Goal: Task Accomplishment & Management: Use online tool/utility

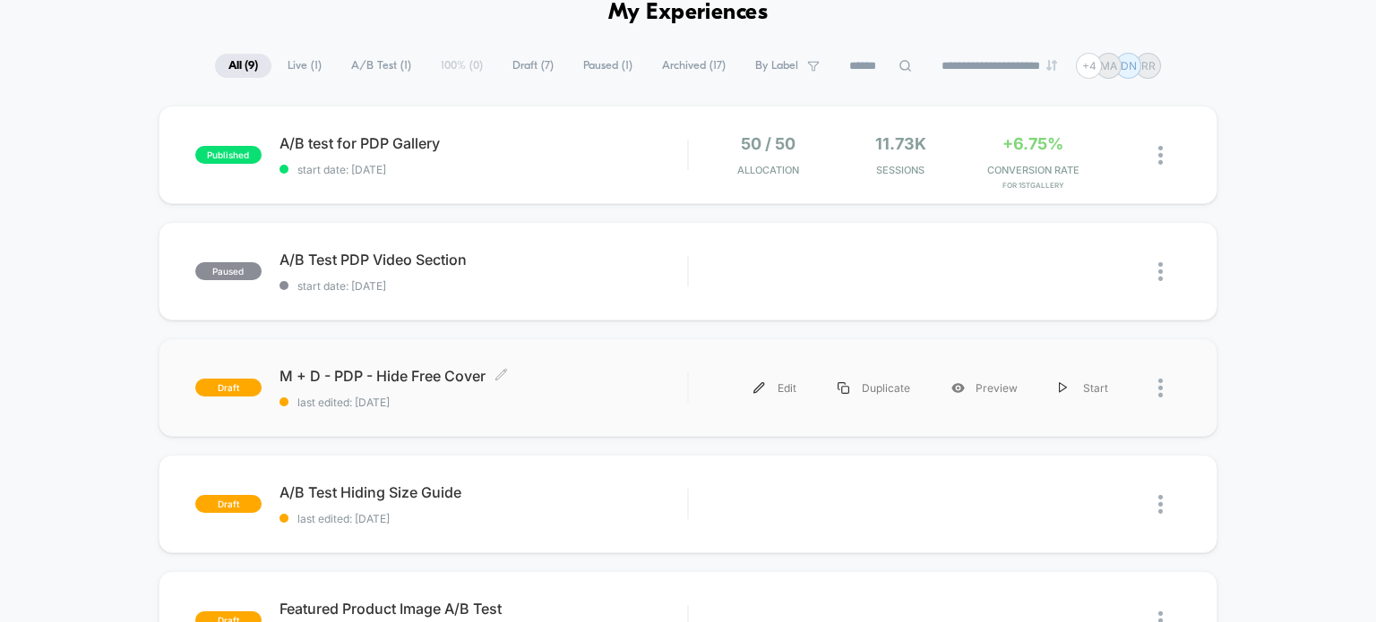
click at [366, 367] on span "M + D - PDP - Hide Free Cover Click to edit experience details" at bounding box center [483, 376] width 408 height 18
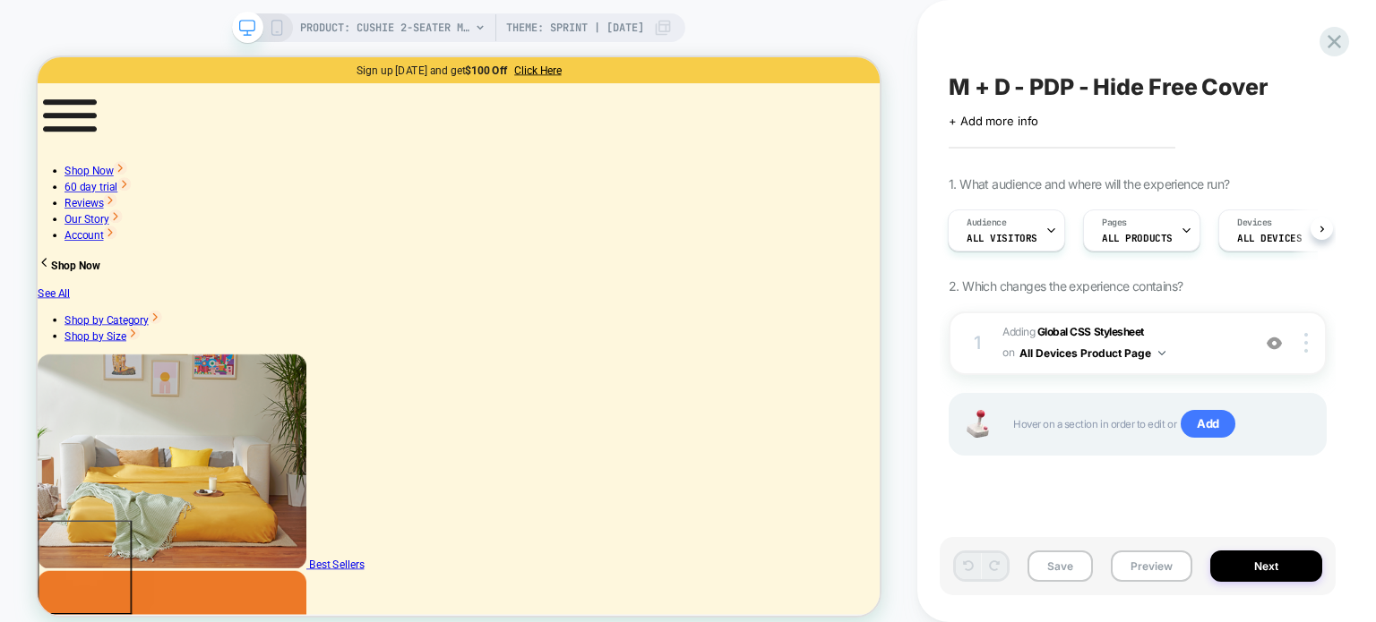
click at [979, 81] on span "M + D - PDP - Hide Free Cover" at bounding box center [1108, 86] width 320 height 27
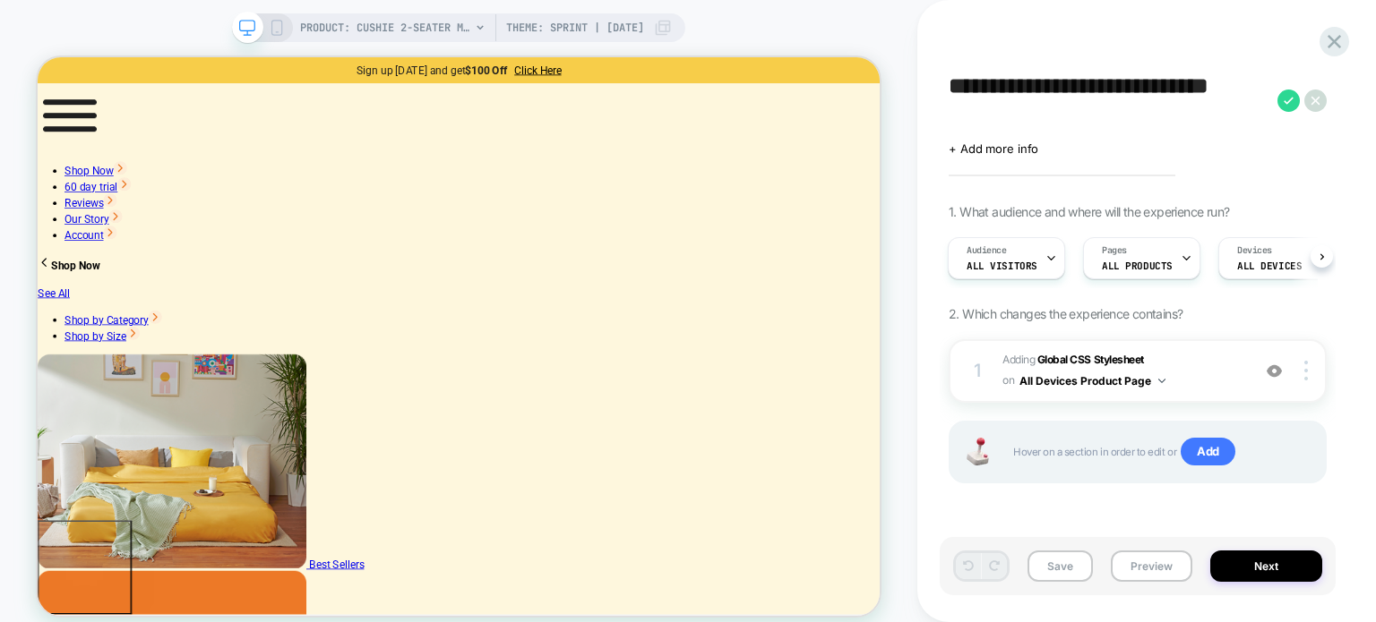
drag, startPoint x: 1019, startPoint y: 121, endPoint x: 935, endPoint y: 111, distance: 84.8
click at [936, 112] on div "**********" at bounding box center [1146, 311] width 459 height 622
click at [932, 110] on div "**********" at bounding box center [1146, 311] width 459 height 622
drag, startPoint x: 931, startPoint y: 107, endPoint x: 957, endPoint y: 90, distance: 30.6
click at [957, 90] on div "**********" at bounding box center [1146, 311] width 459 height 622
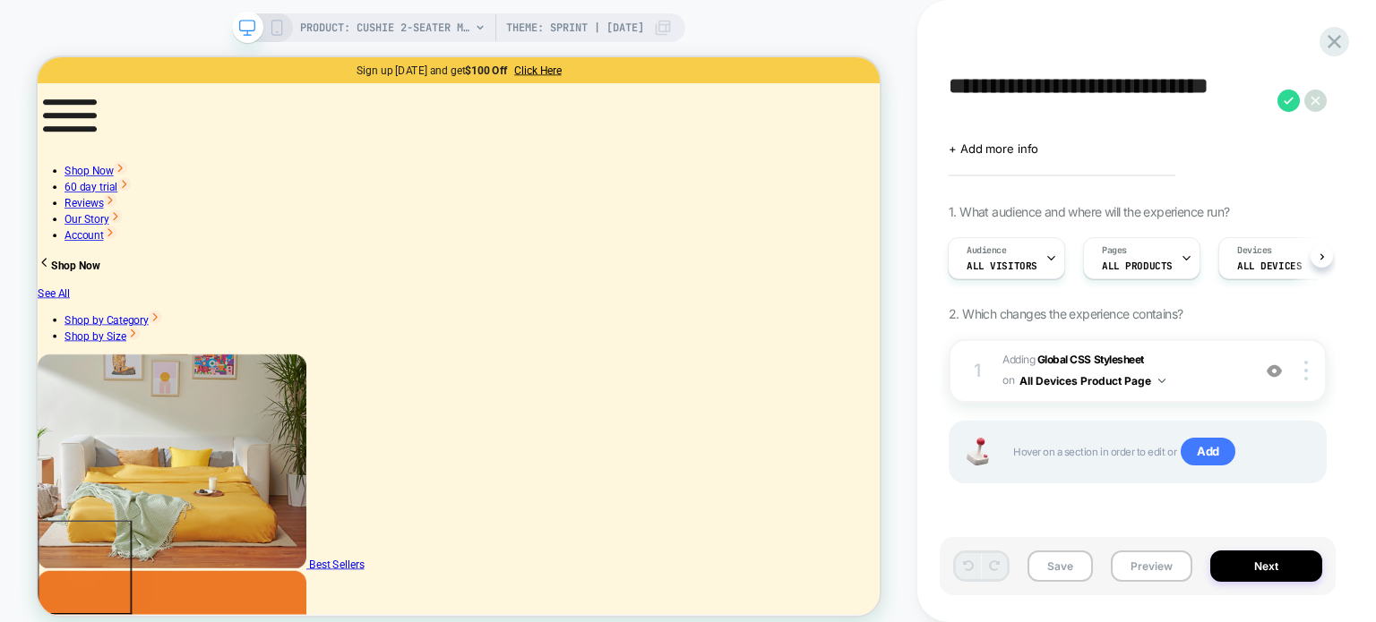
click at [1035, 111] on textarea "**********" at bounding box center [1108, 100] width 320 height 55
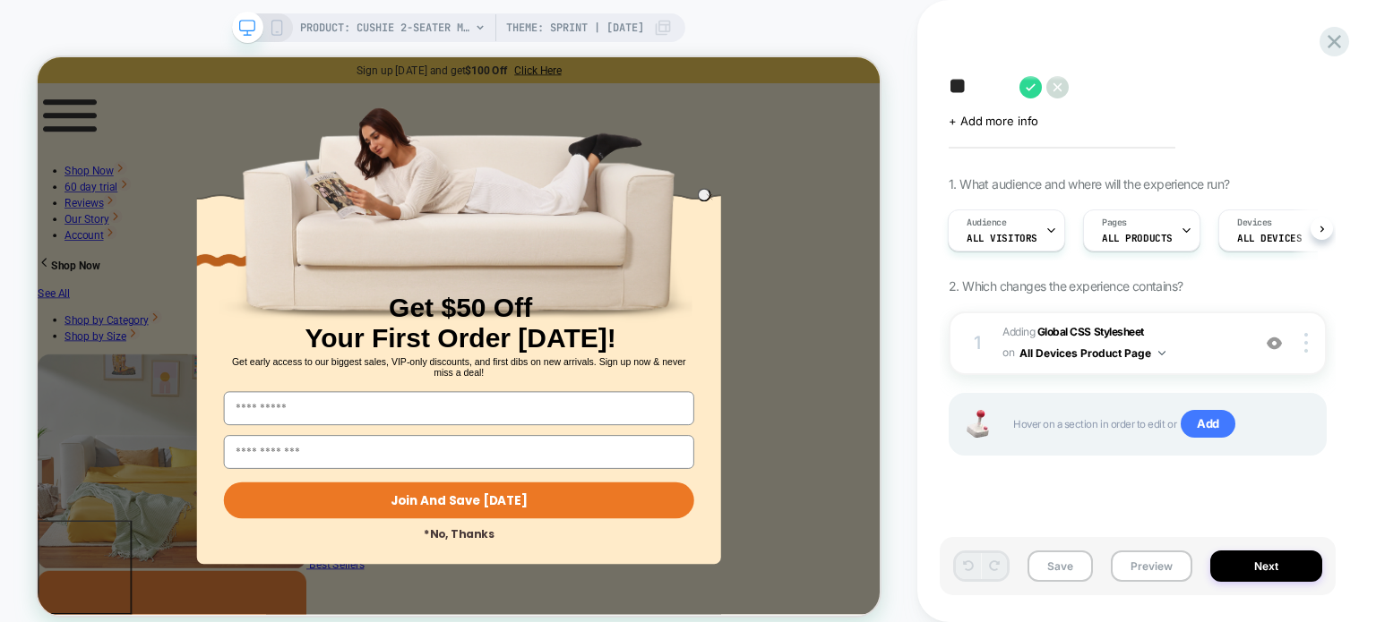
drag, startPoint x: 981, startPoint y: 89, endPoint x: 969, endPoint y: 85, distance: 12.2
click at [981, 91] on textarea "*" at bounding box center [979, 86] width 62 height 27
type textarea "*"
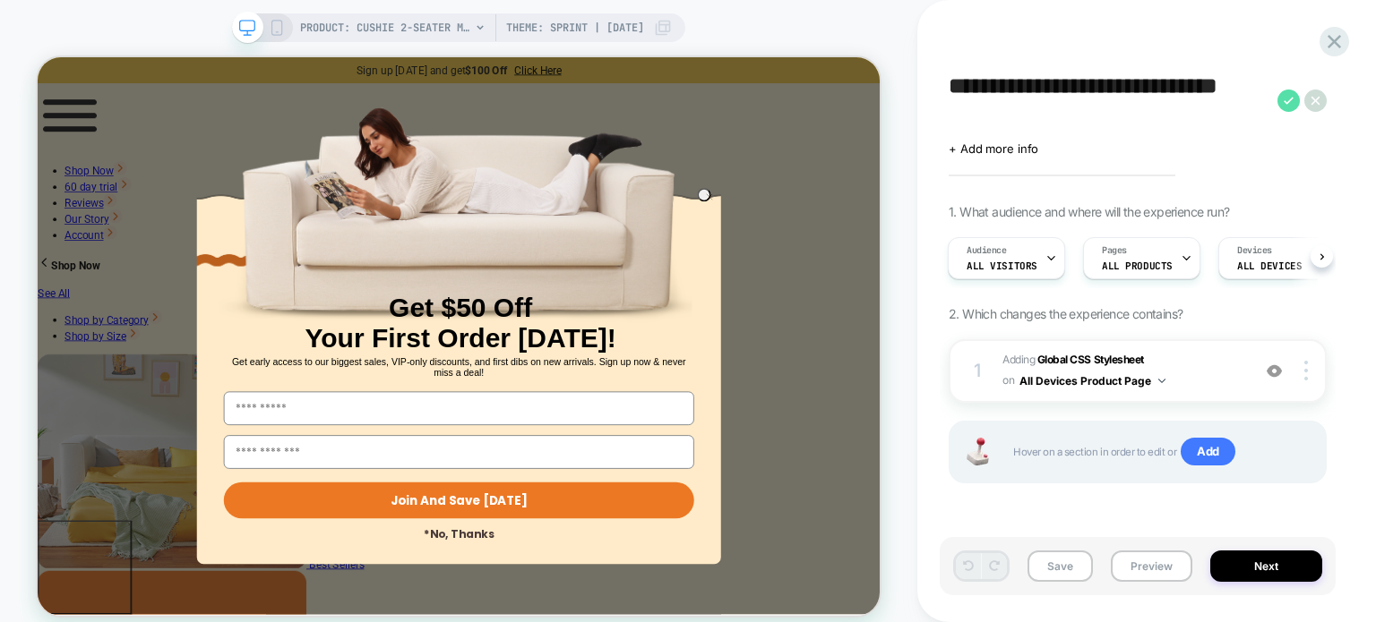
type textarea "**********"
click at [1286, 100] on icon at bounding box center [1288, 101] width 22 height 22
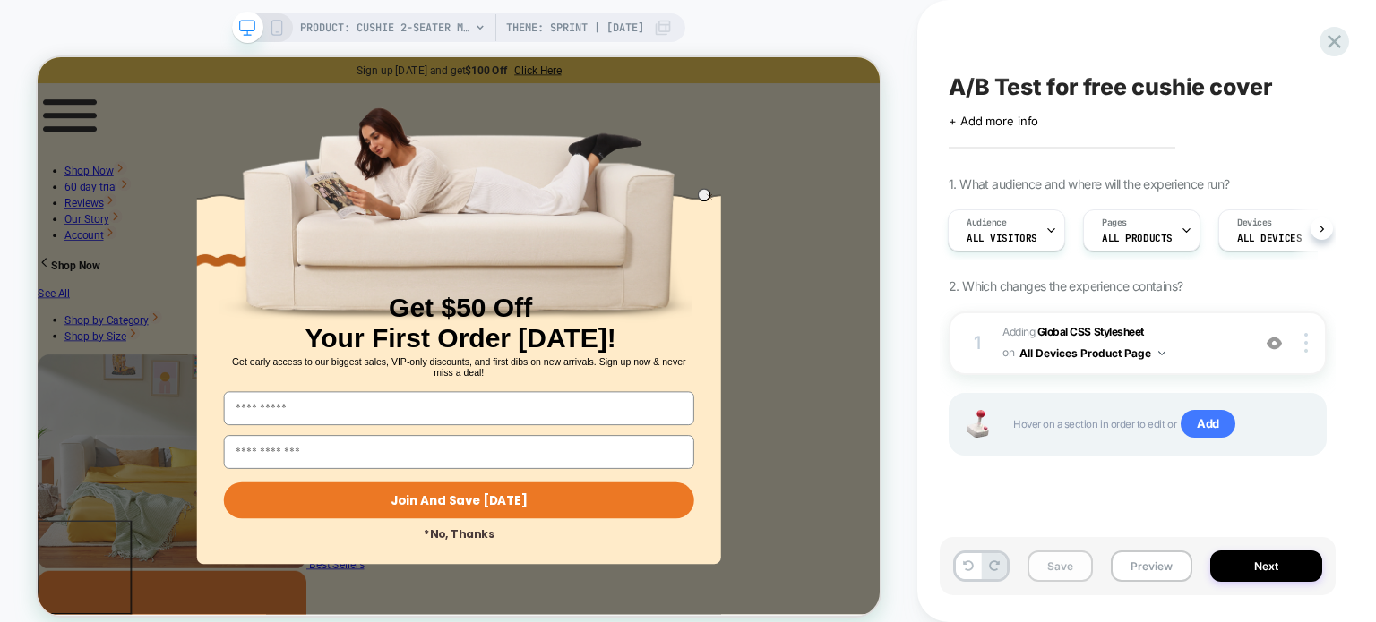
click at [1074, 570] on button "Save" at bounding box center [1059, 566] width 65 height 31
click at [1274, 569] on button "Next" at bounding box center [1266, 566] width 112 height 31
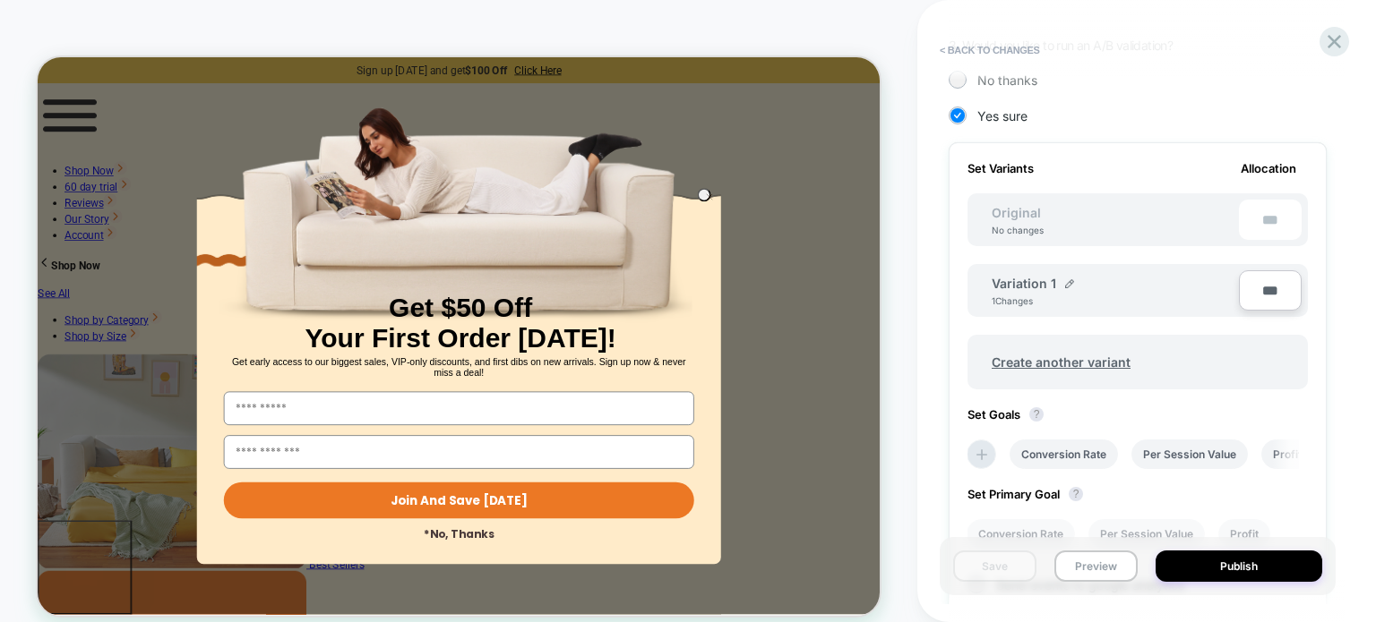
scroll to position [627, 0]
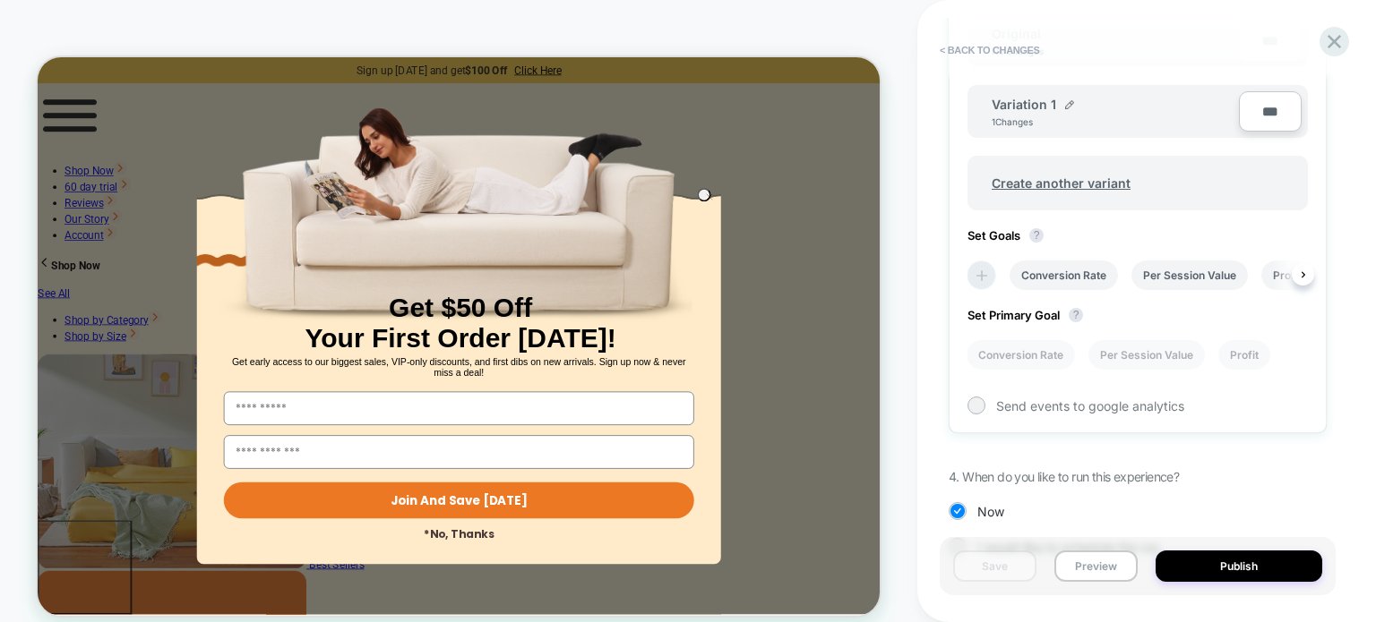
click at [987, 268] on icon at bounding box center [982, 276] width 18 height 18
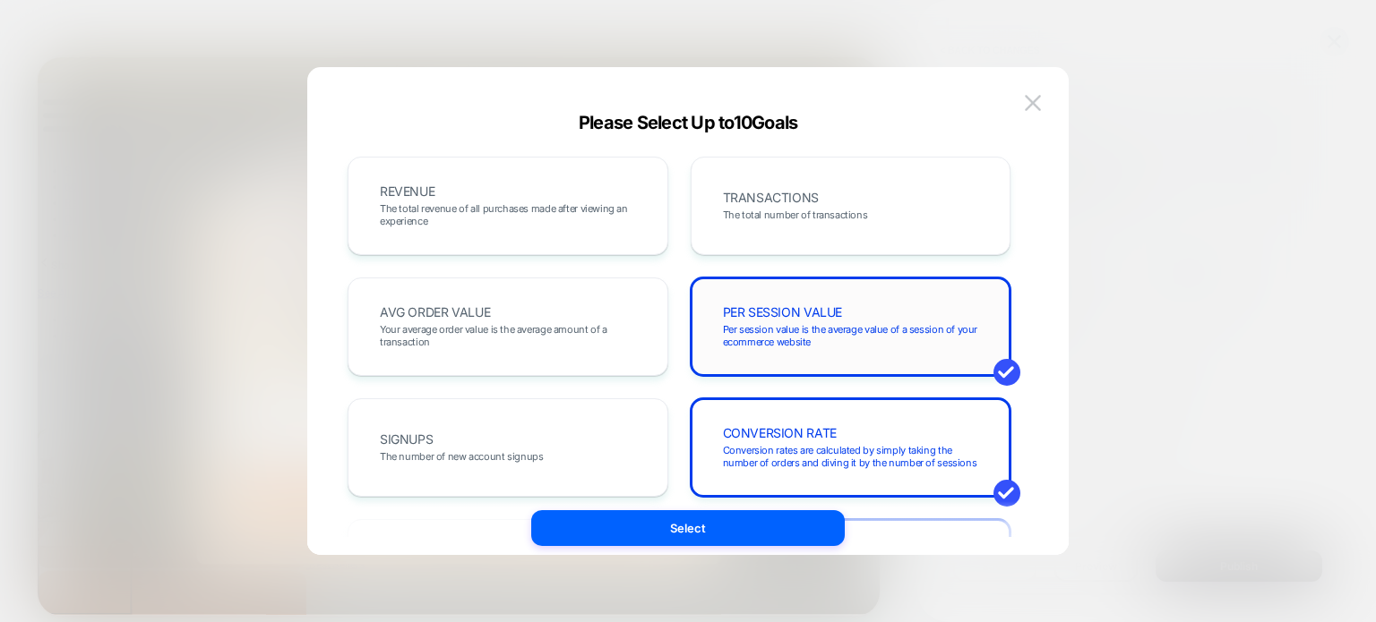
click at [763, 323] on span "Per session value is the average value of a session of your ecommerce website" at bounding box center [851, 335] width 256 height 25
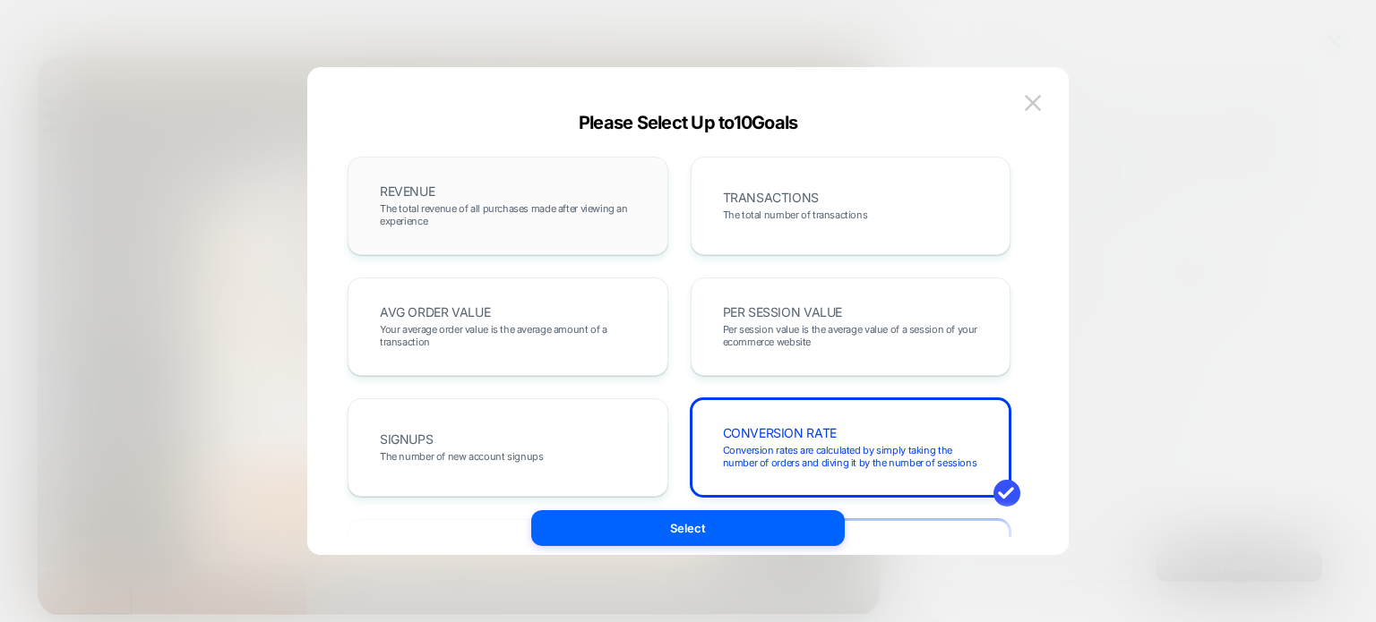
click at [440, 211] on span "The total revenue of all purchases made after viewing an experience" at bounding box center [508, 214] width 256 height 25
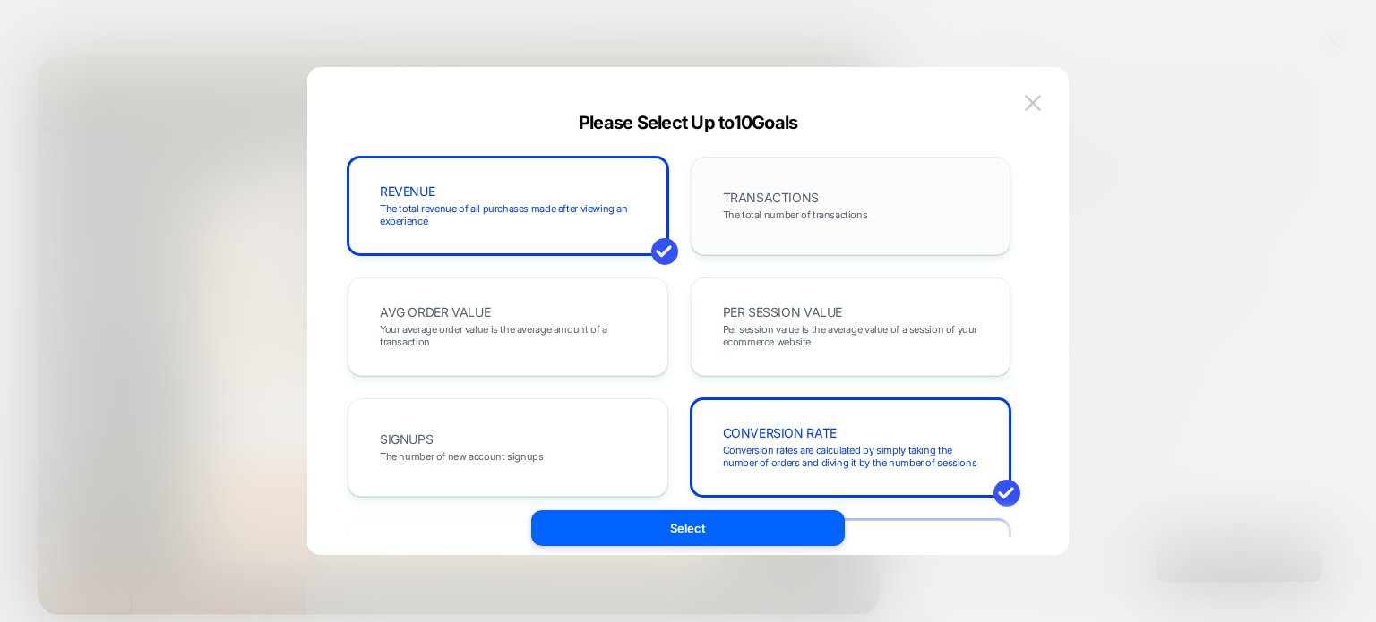
click at [825, 212] on span "The total number of transactions" at bounding box center [795, 215] width 145 height 13
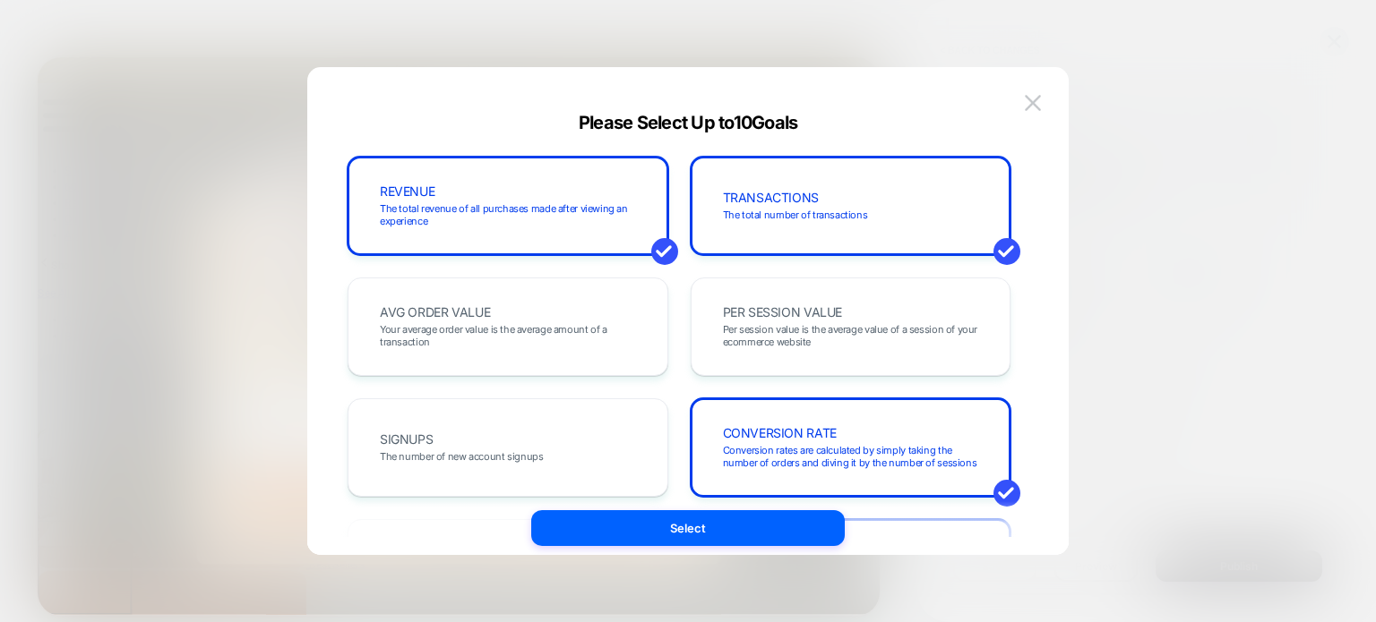
click at [800, 205] on div "TRANSACTIONS The total number of transactions" at bounding box center [850, 206] width 283 height 61
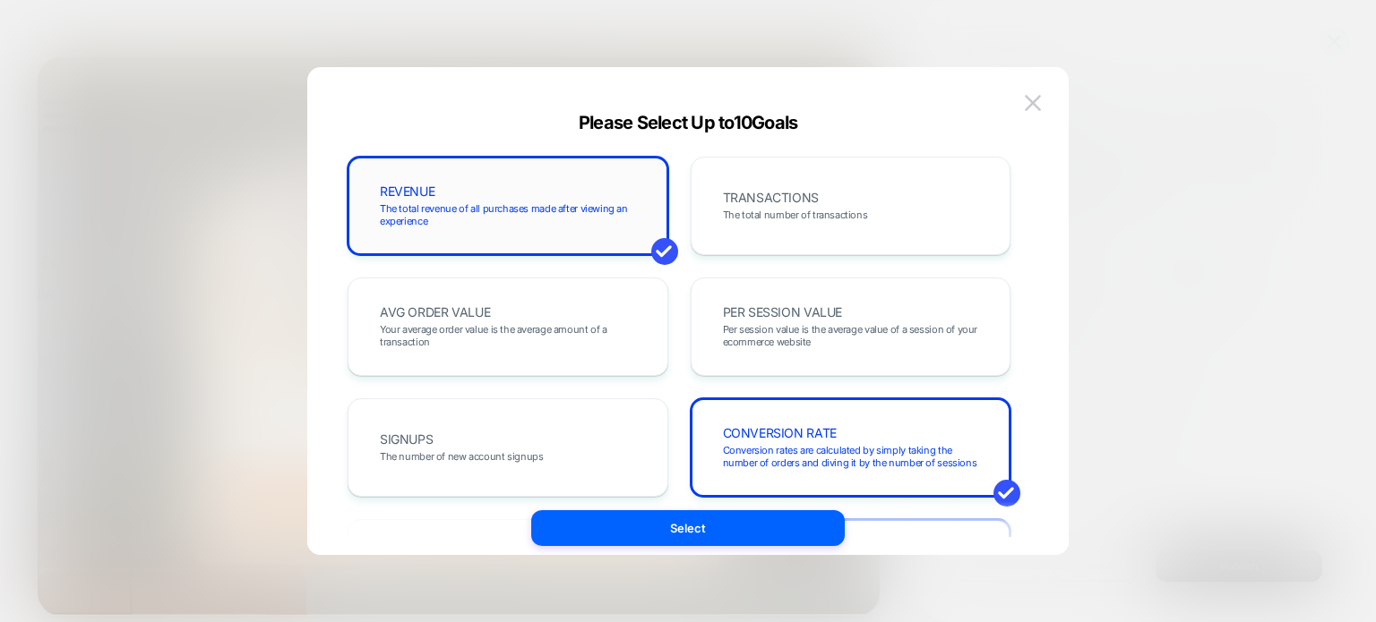
click at [519, 193] on div "REVENUE The total revenue of all purchases made after viewing an experience" at bounding box center [507, 206] width 283 height 61
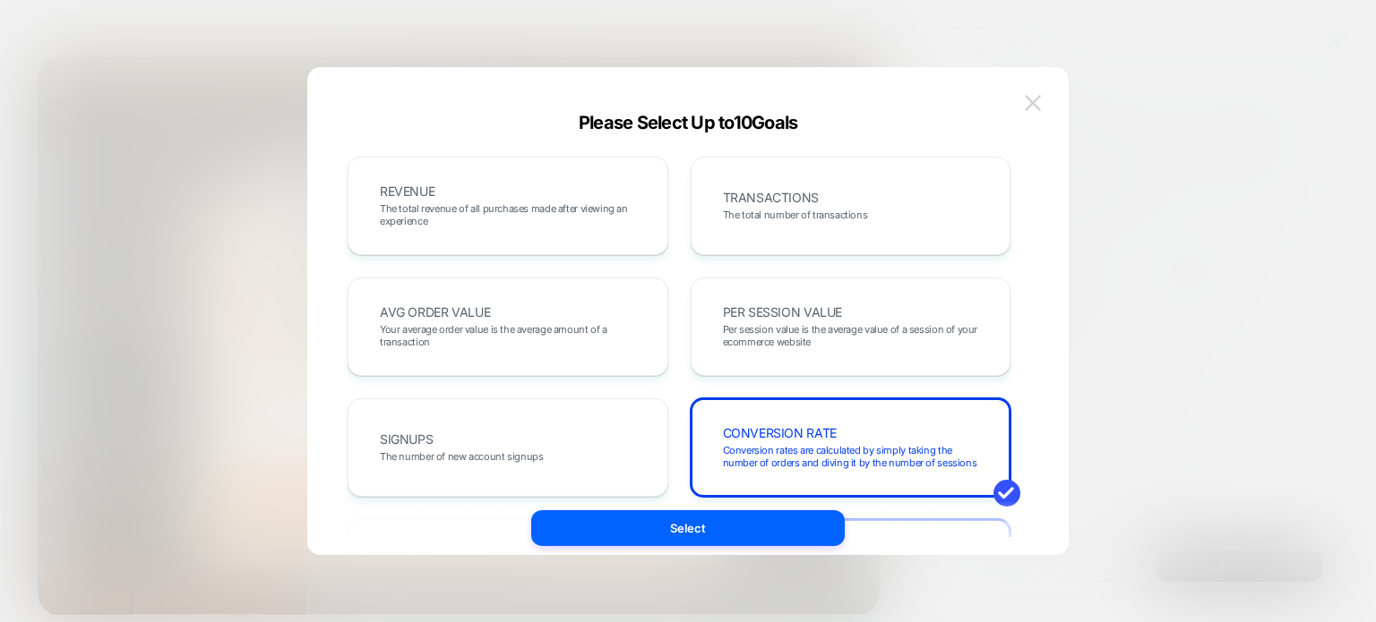
click at [1025, 101] on img at bounding box center [1033, 102] width 16 height 15
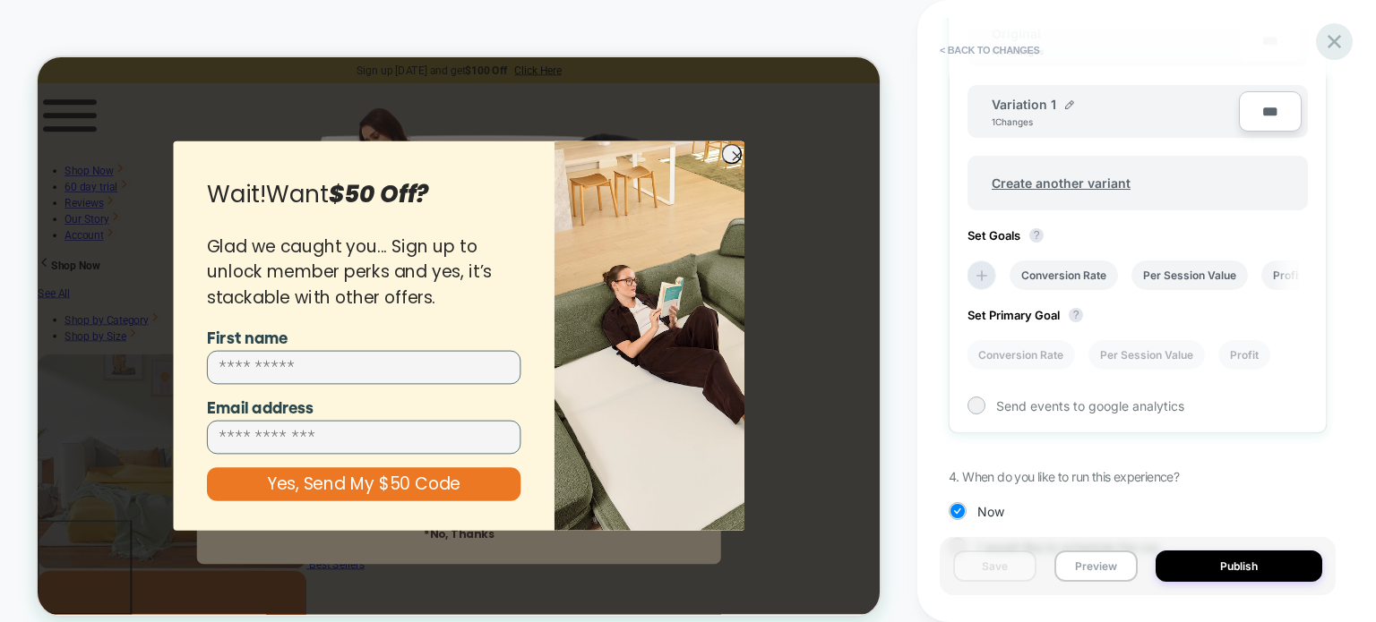
click at [1339, 44] on icon at bounding box center [1334, 42] width 24 height 24
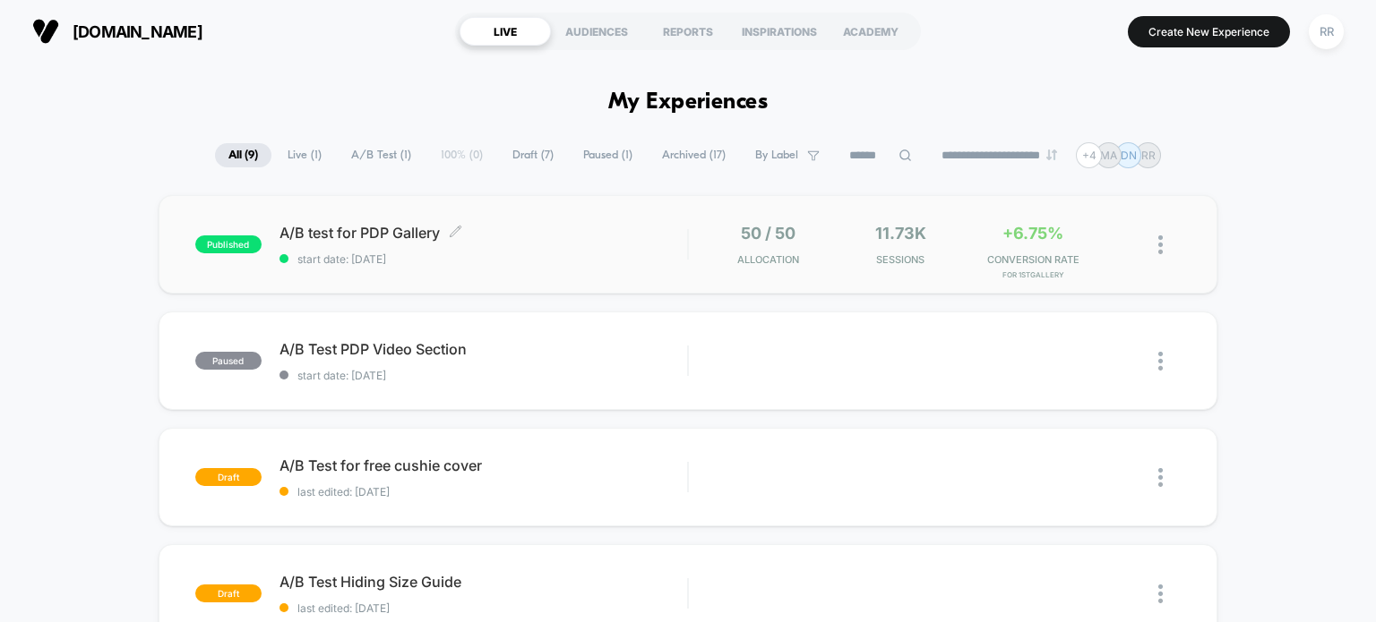
click at [336, 228] on span "A/B test for PDP Gallery Click to edit experience details" at bounding box center [483, 233] width 408 height 18
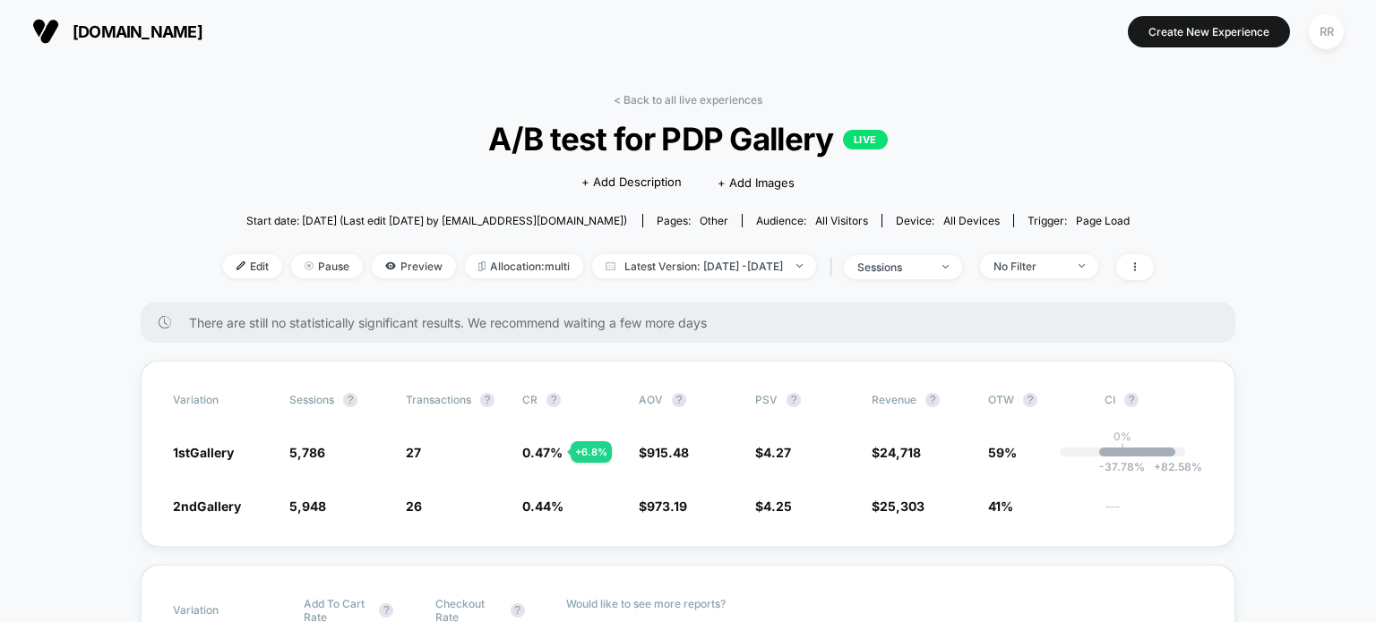
click at [630, 102] on link "< Back to all live experiences" at bounding box center [687, 99] width 149 height 13
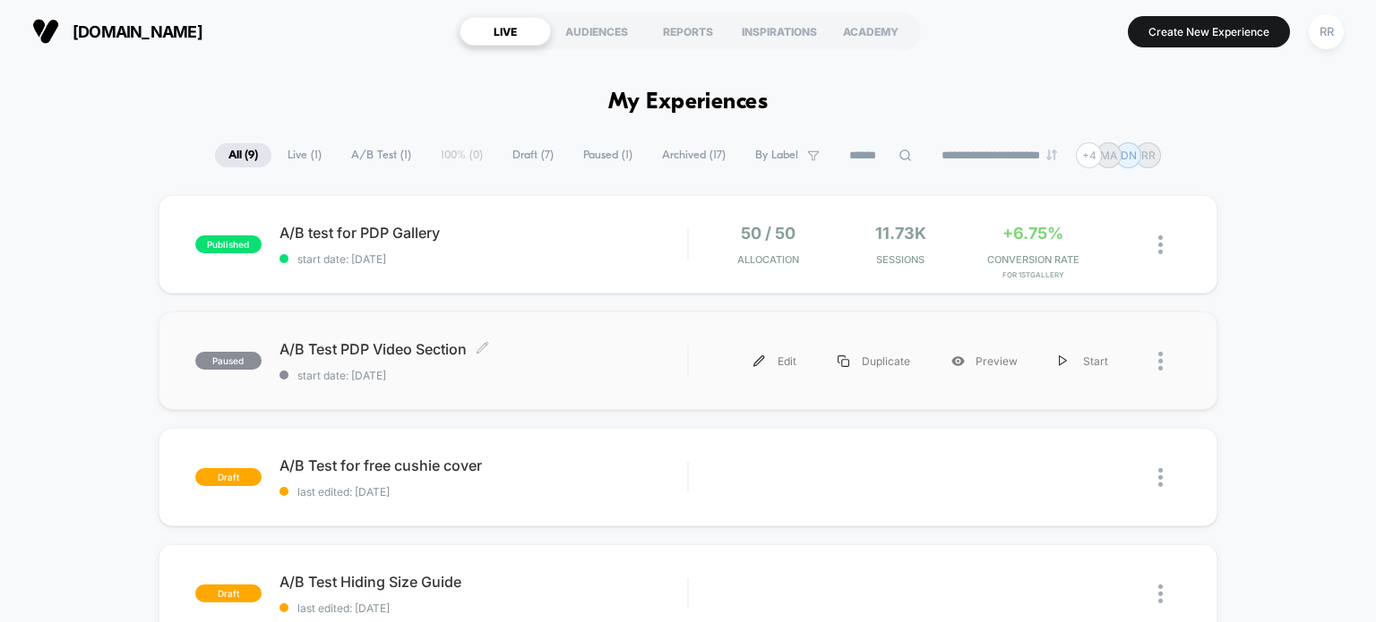
click at [402, 350] on span "A/B Test PDP Video Section Click to edit experience details" at bounding box center [483, 349] width 408 height 18
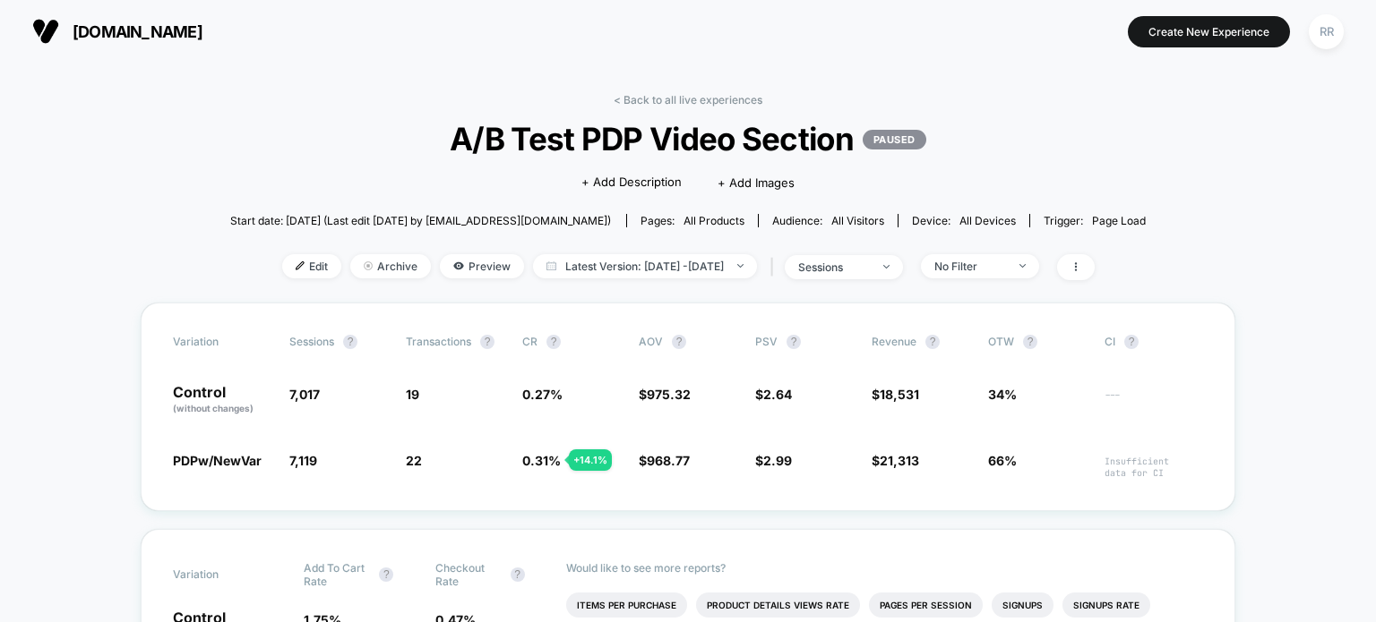
click at [279, 248] on div "< Back to all live experiences A/B Test PDP Video Section PAUSED Click to edit …" at bounding box center [688, 198] width 916 height 210
click at [282, 261] on span "Edit" at bounding box center [311, 266] width 59 height 24
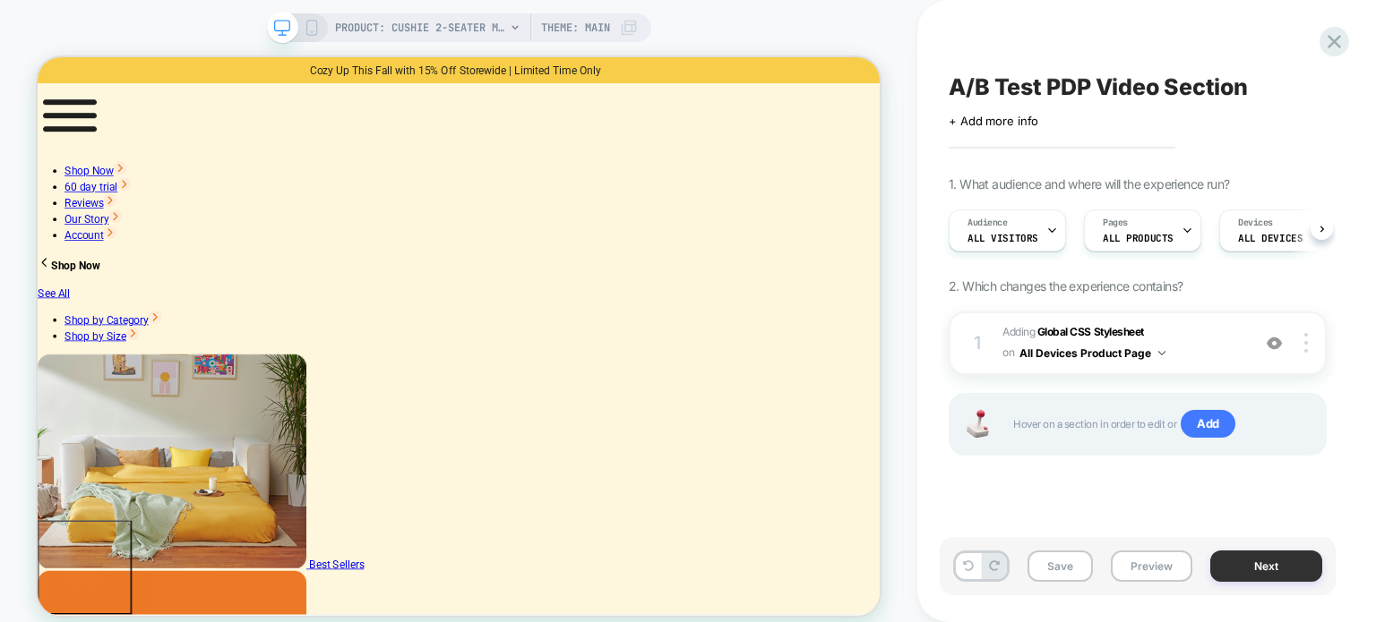
click at [1271, 561] on button "Next" at bounding box center [1266, 566] width 112 height 31
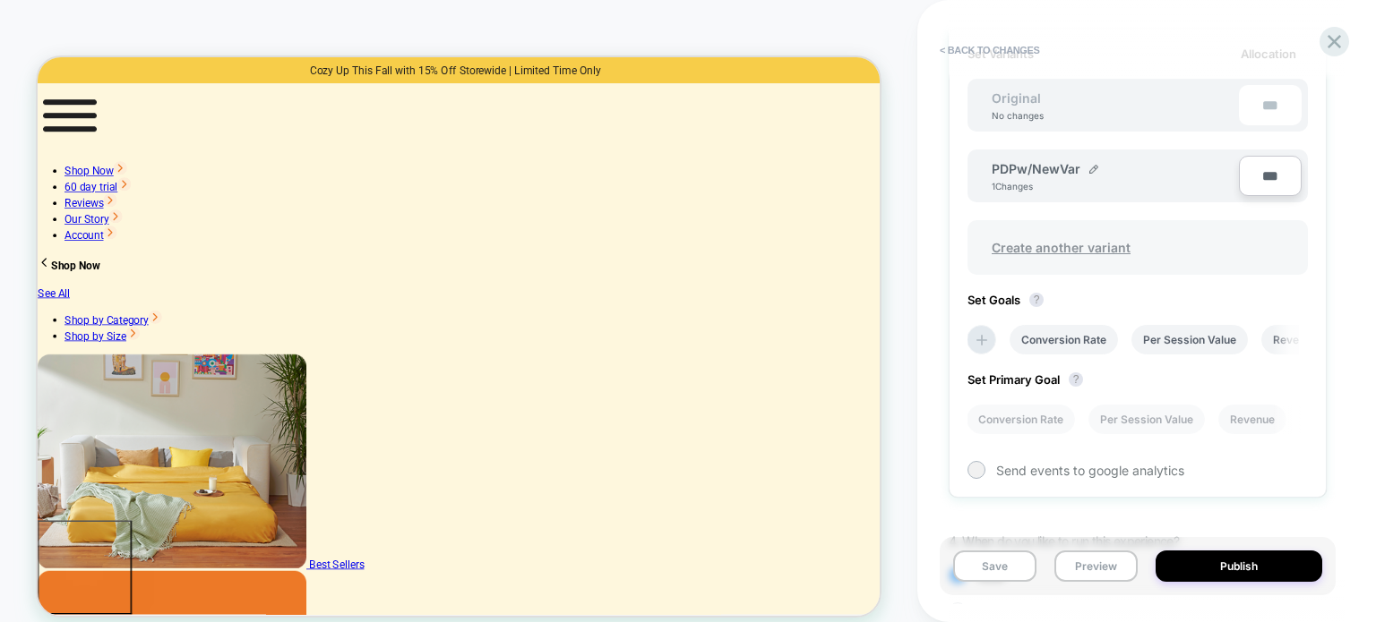
scroll to position [627, 0]
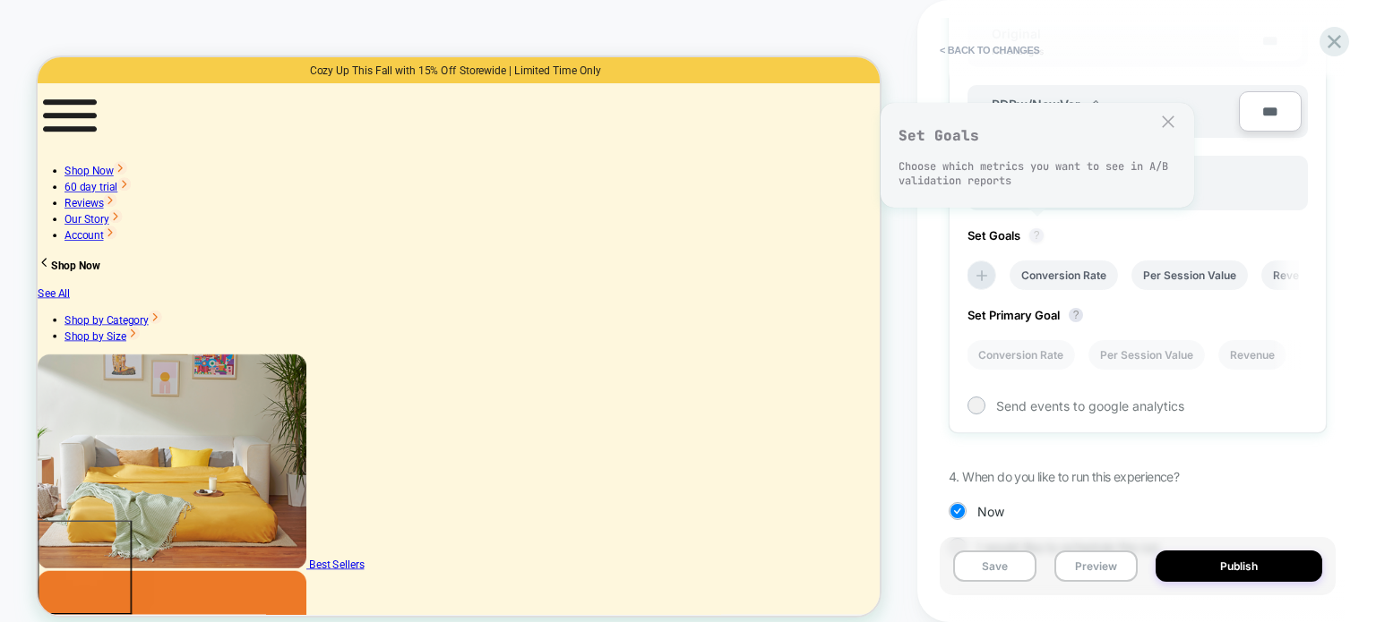
click at [1035, 228] on button "?" at bounding box center [1036, 235] width 14 height 14
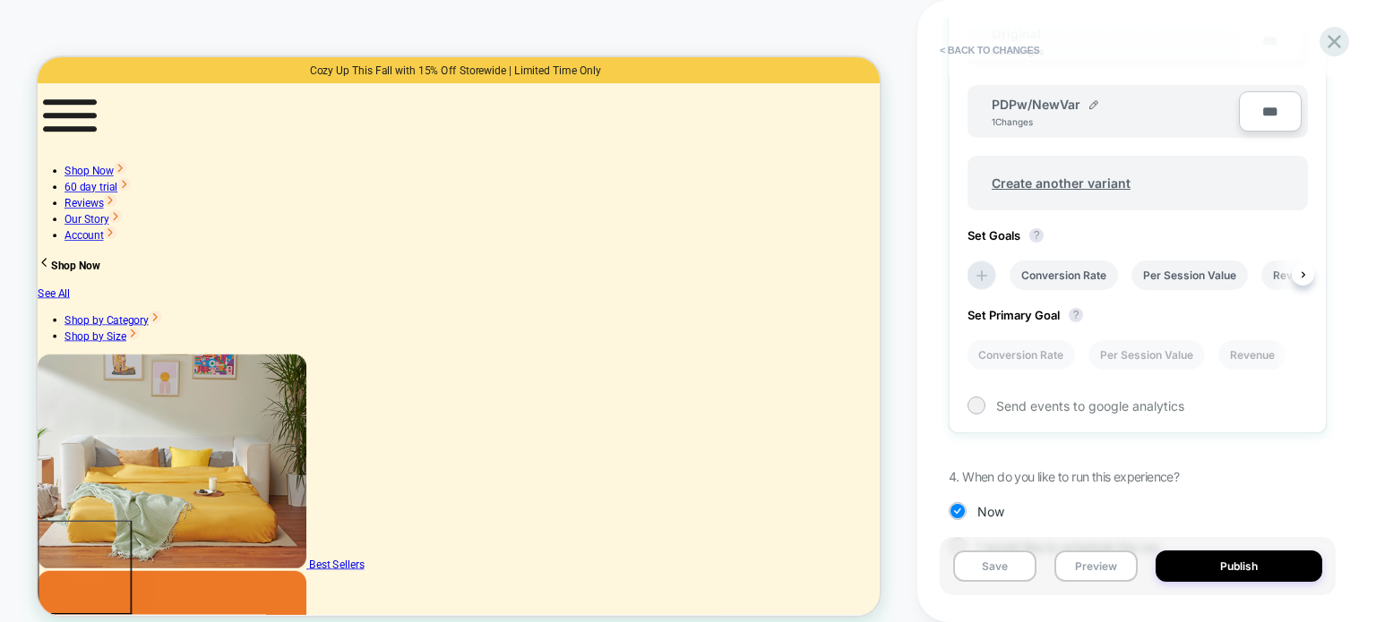
click at [967, 262] on div "Conversion Rate Per Session Value Revenue Transactions Avg Order Value Add To C…" at bounding box center [1128, 275] width 340 height 47
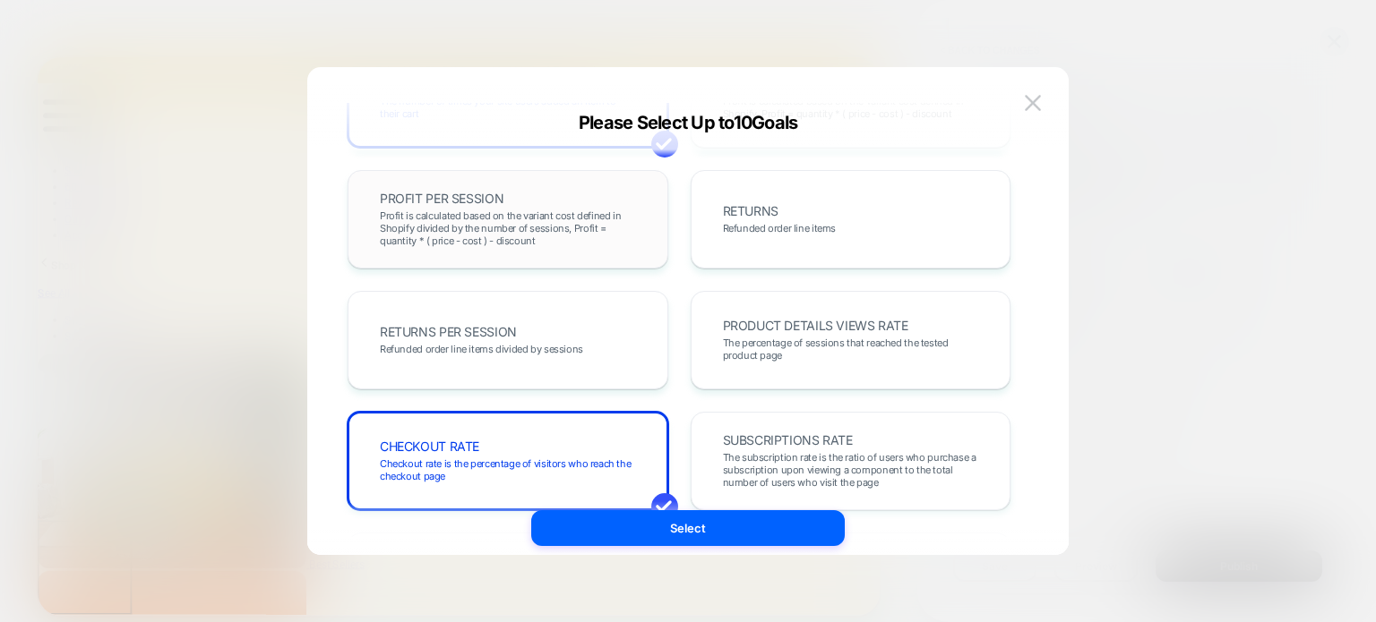
scroll to position [201, 0]
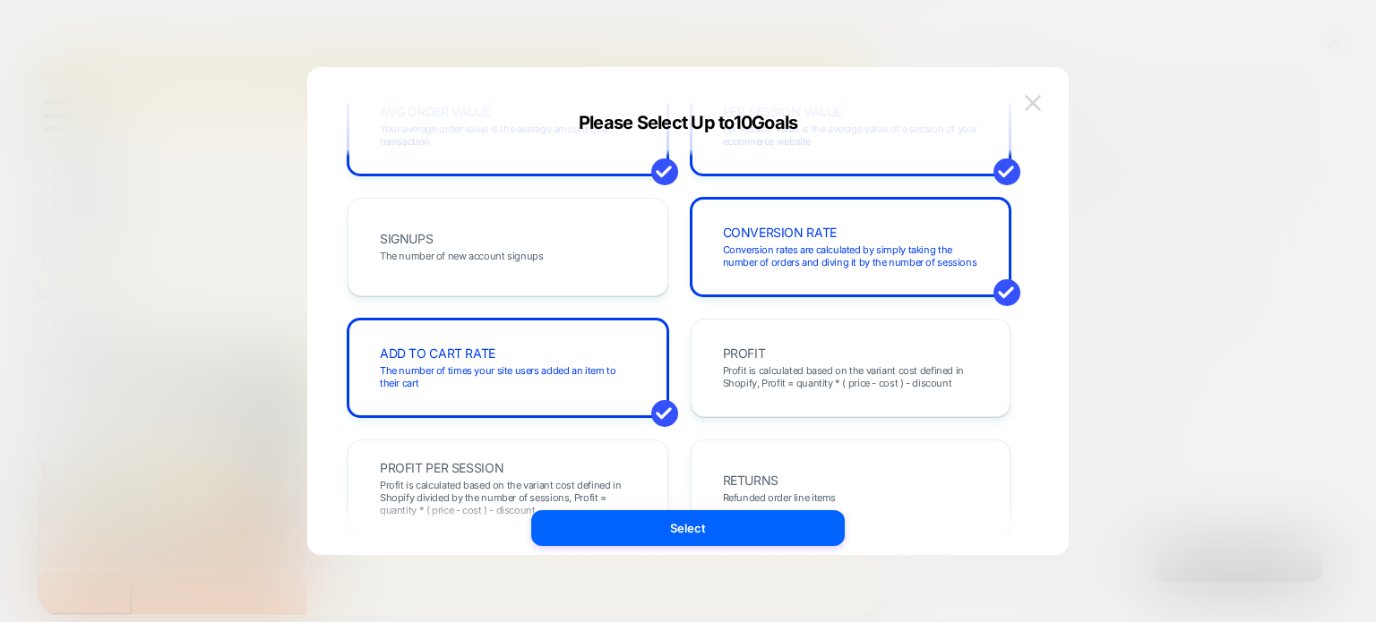
click at [1023, 102] on button at bounding box center [1032, 103] width 27 height 27
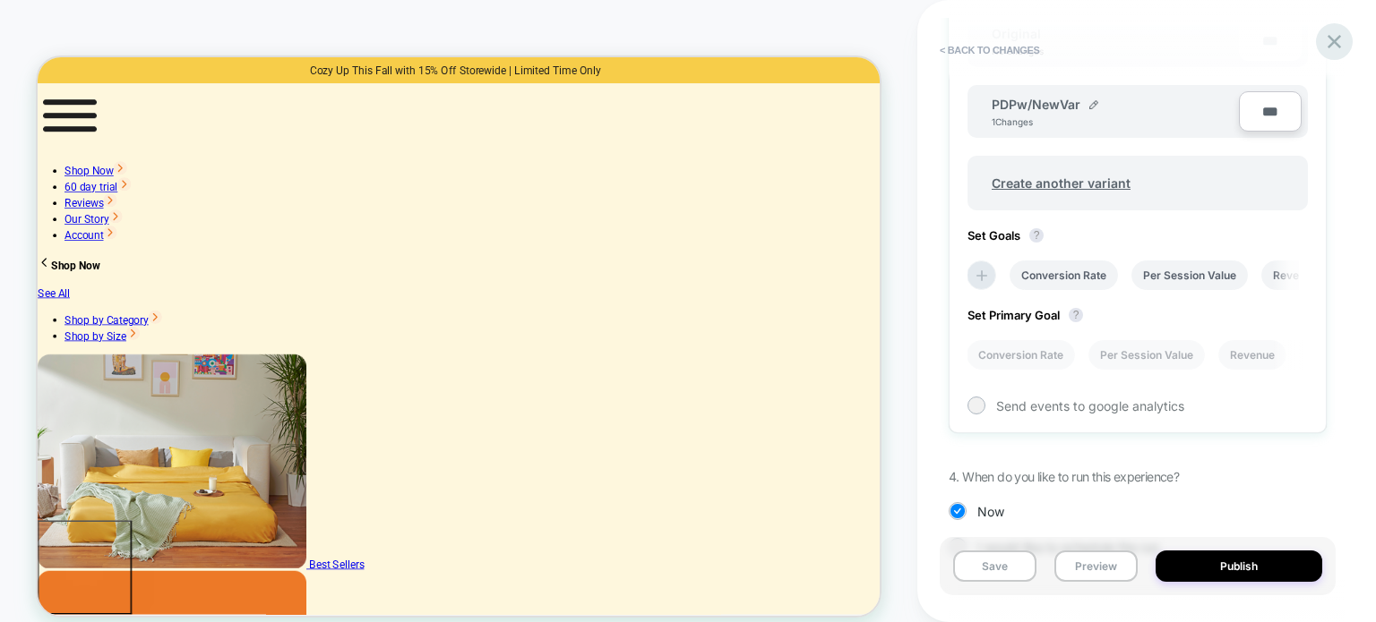
click at [1332, 46] on icon at bounding box center [1334, 42] width 24 height 24
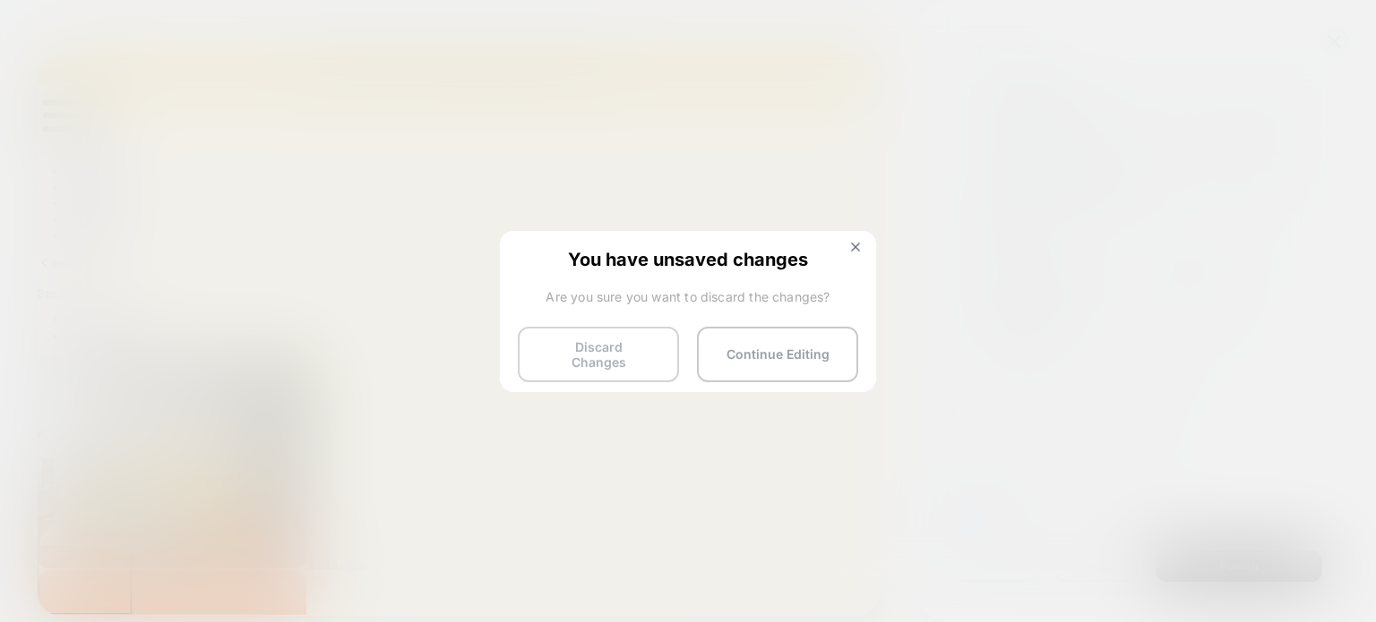
click at [613, 354] on button "Discard Changes" at bounding box center [598, 355] width 161 height 56
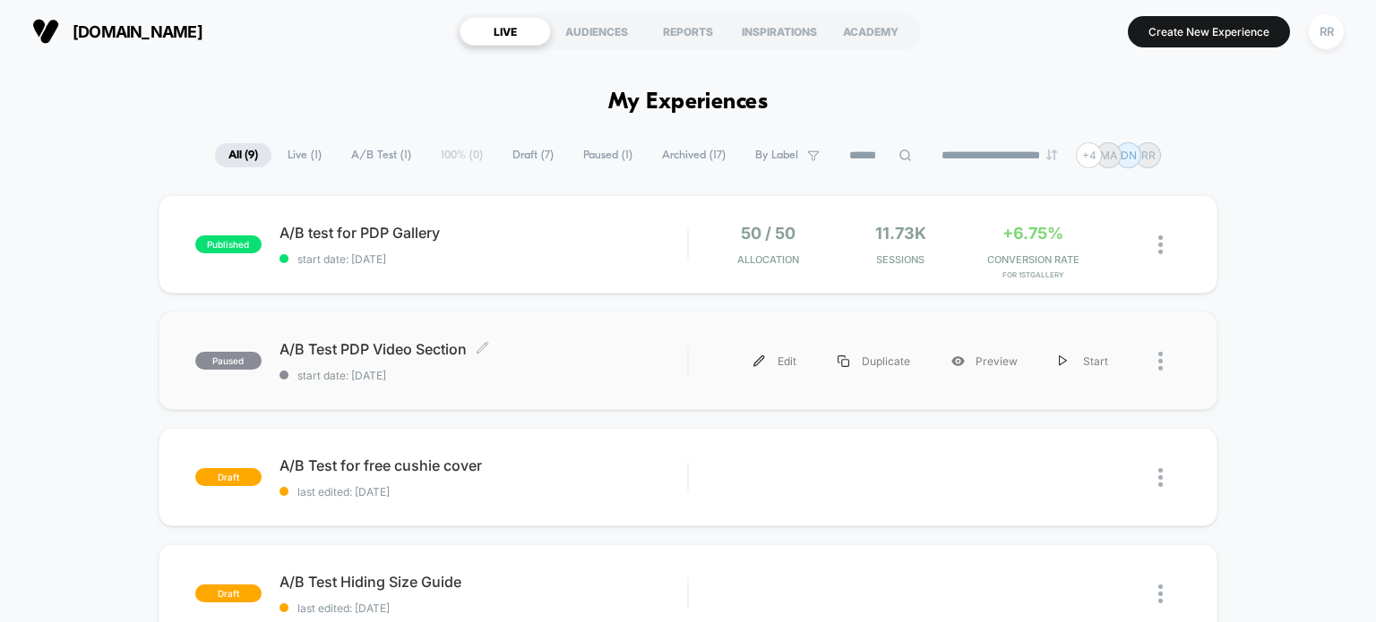
click at [401, 345] on span "A/B Test PDP Video Section Click to edit experience details" at bounding box center [483, 349] width 408 height 18
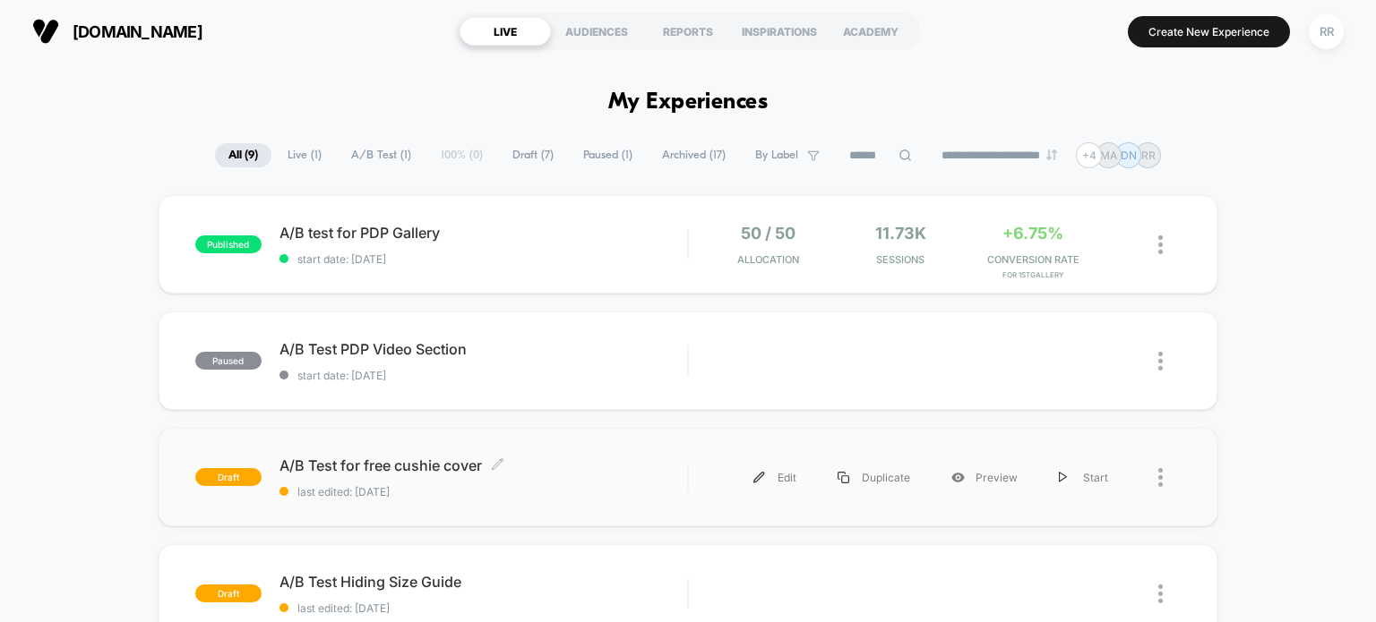
click at [394, 468] on span "A/B Test for free cushie cover Click to edit experience details" at bounding box center [483, 466] width 408 height 18
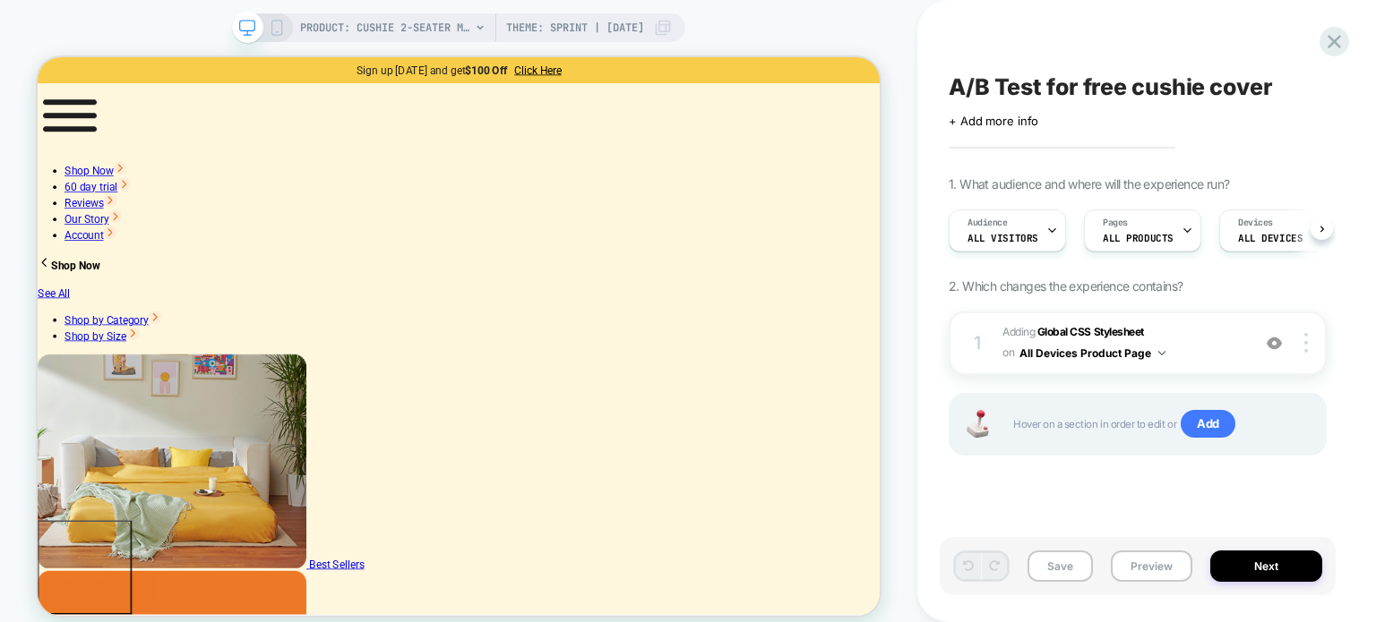
click at [1273, 570] on button "Next" at bounding box center [1266, 566] width 112 height 31
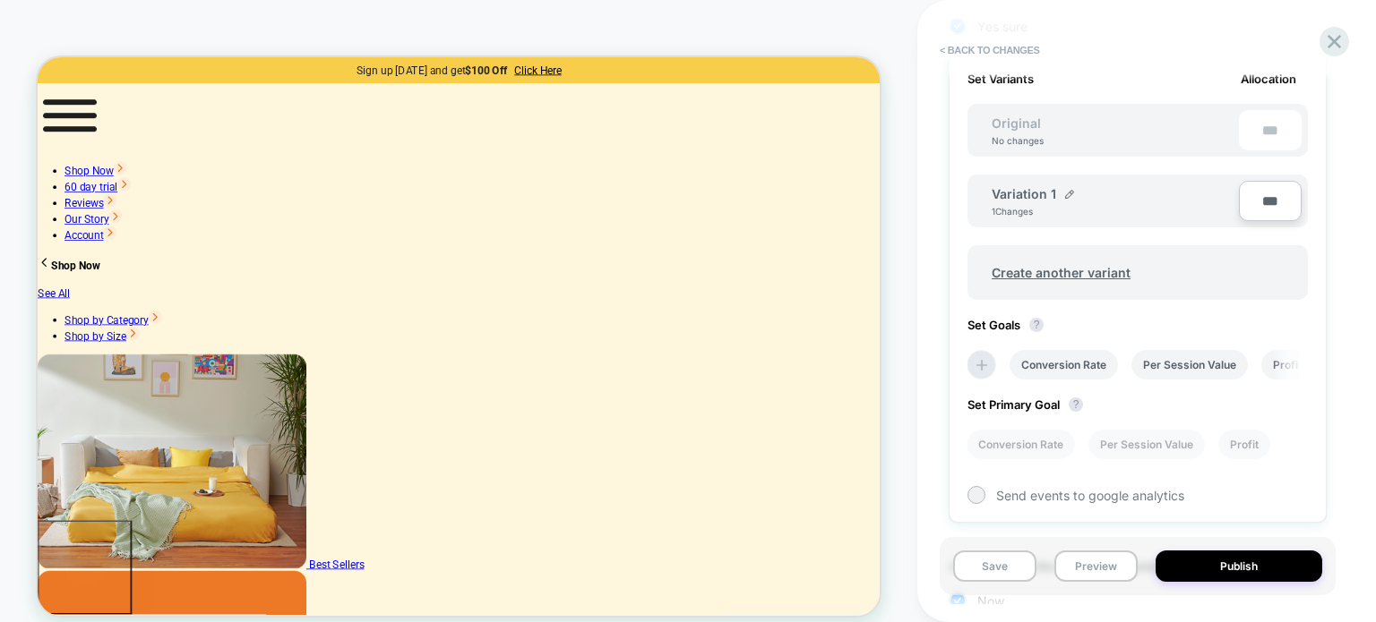
scroll to position [673, 0]
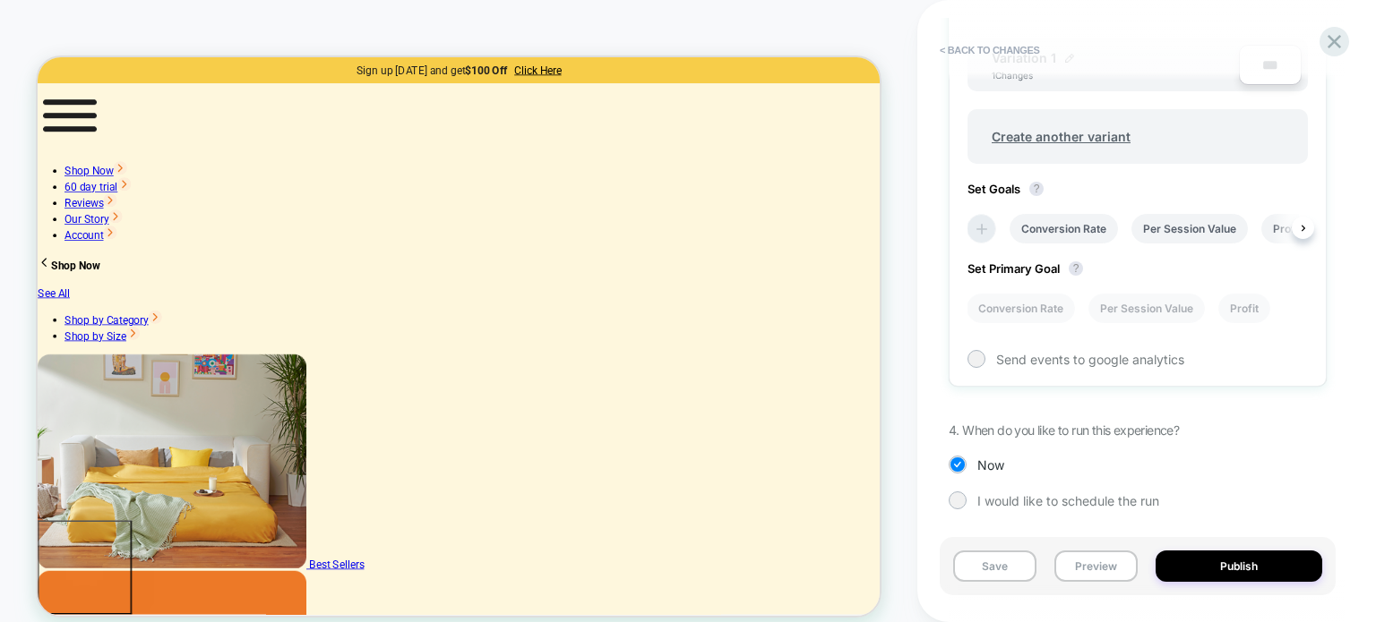
click at [976, 228] on icon at bounding box center [982, 229] width 18 height 18
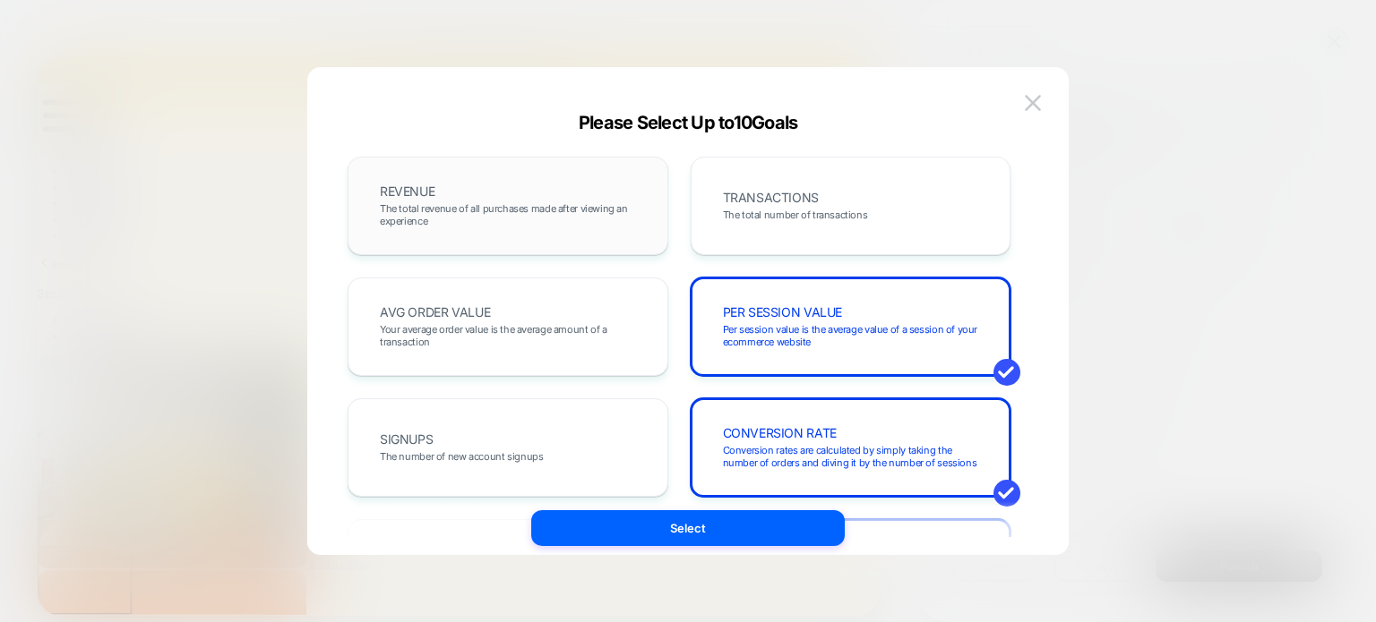
click at [625, 239] on div "REVENUE The total revenue of all purchases made after viewing an experience" at bounding box center [507, 206] width 321 height 99
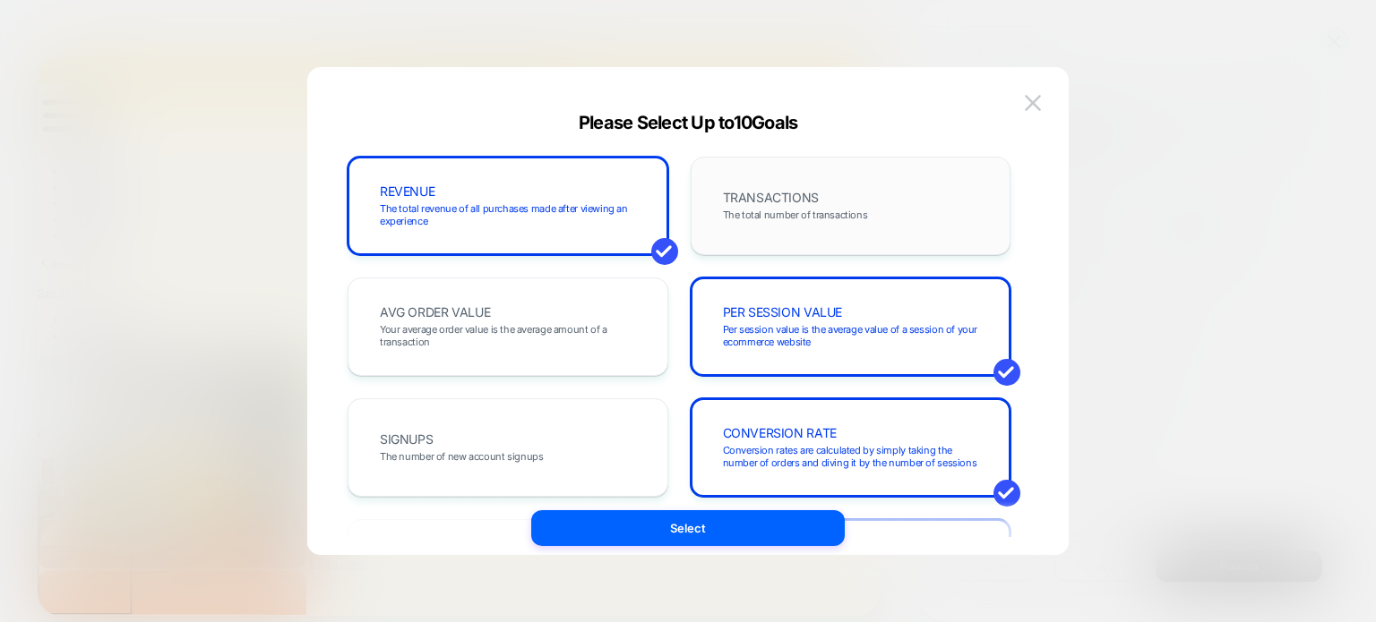
click at [903, 194] on div "TRANSACTIONS The total number of transactions" at bounding box center [850, 206] width 283 height 61
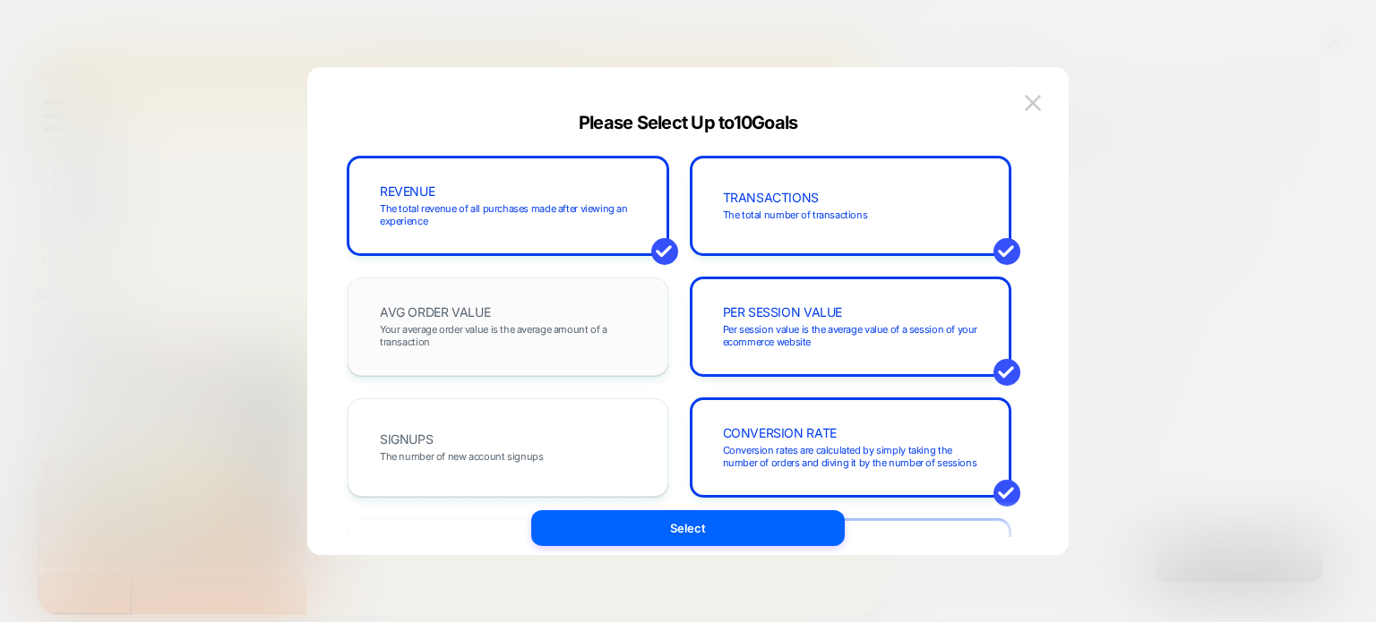
click at [477, 346] on span "Your average order value is the average amount of a transaction" at bounding box center [508, 335] width 256 height 25
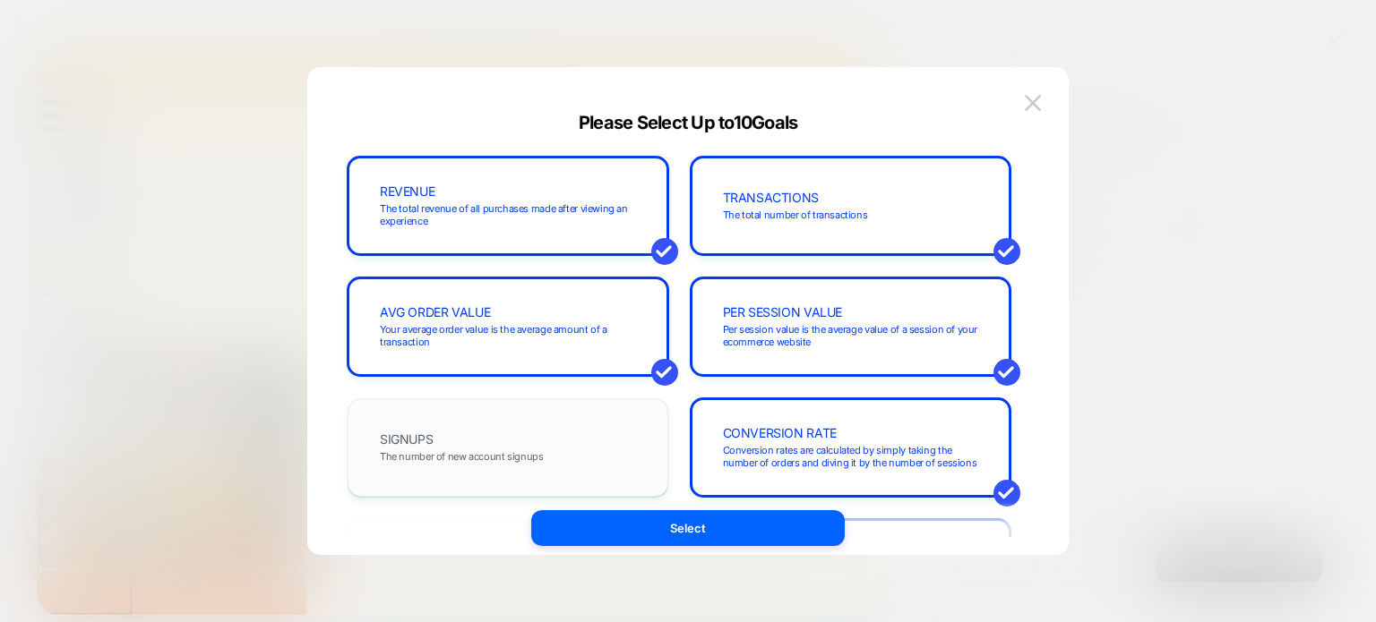
click at [570, 455] on div "SIGNUPS The number of new account signups" at bounding box center [507, 447] width 283 height 61
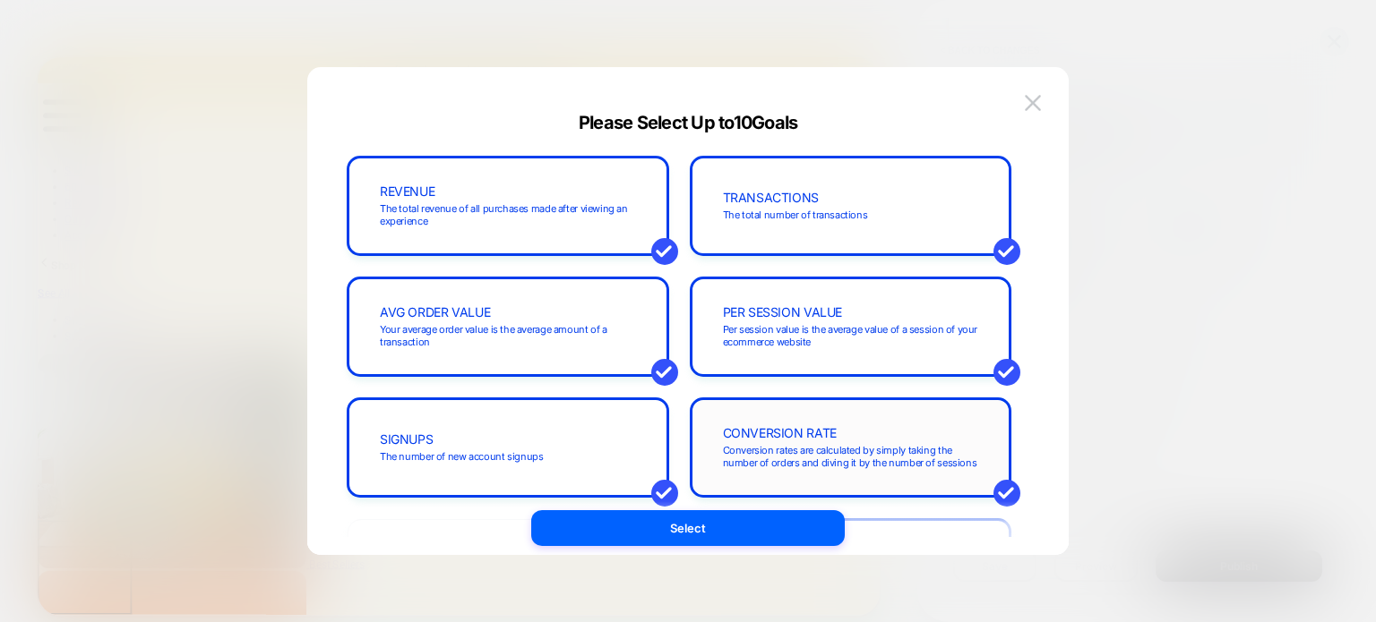
click at [785, 429] on span "CONVERSION RATE" at bounding box center [780, 433] width 114 height 13
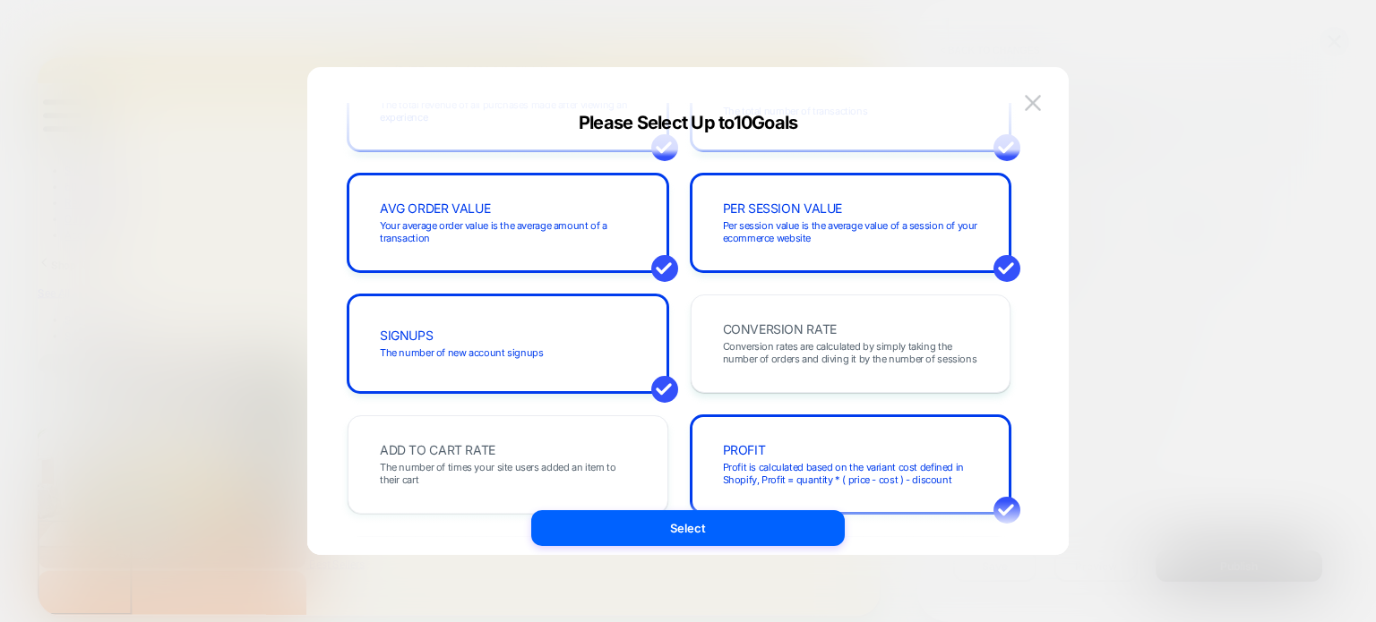
scroll to position [0, 0]
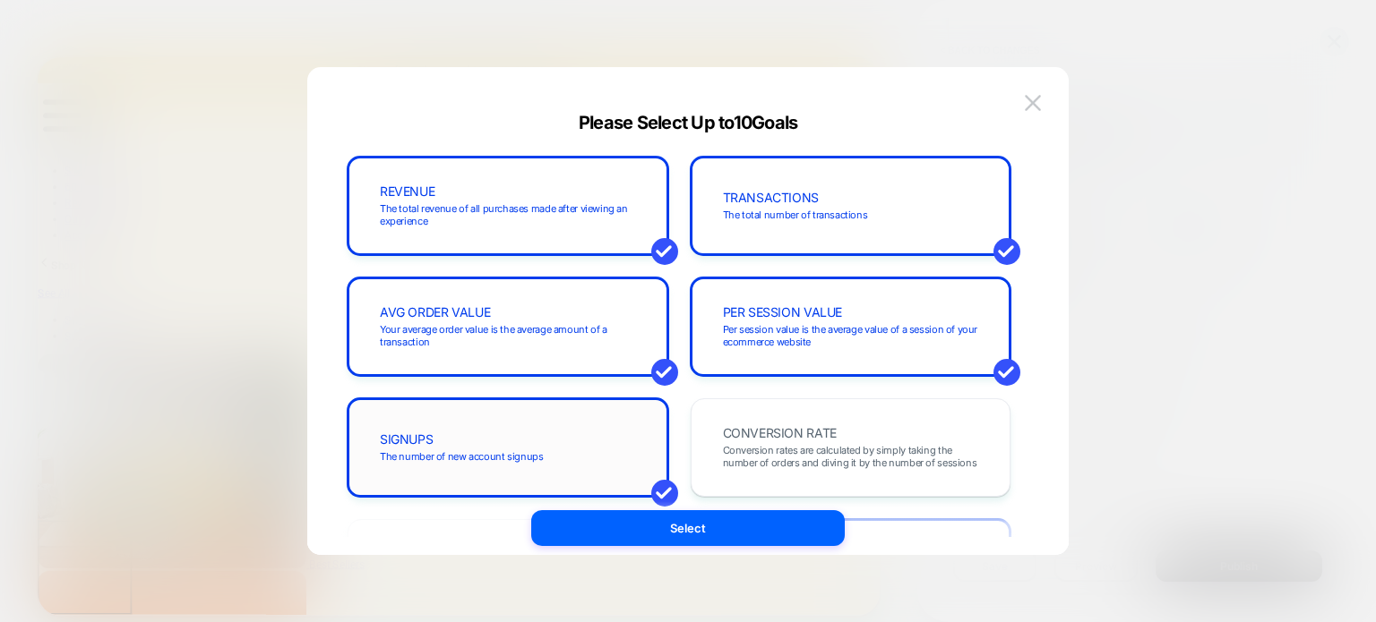
click at [629, 415] on div "SIGNUPS The number of new account signups" at bounding box center [507, 448] width 321 height 99
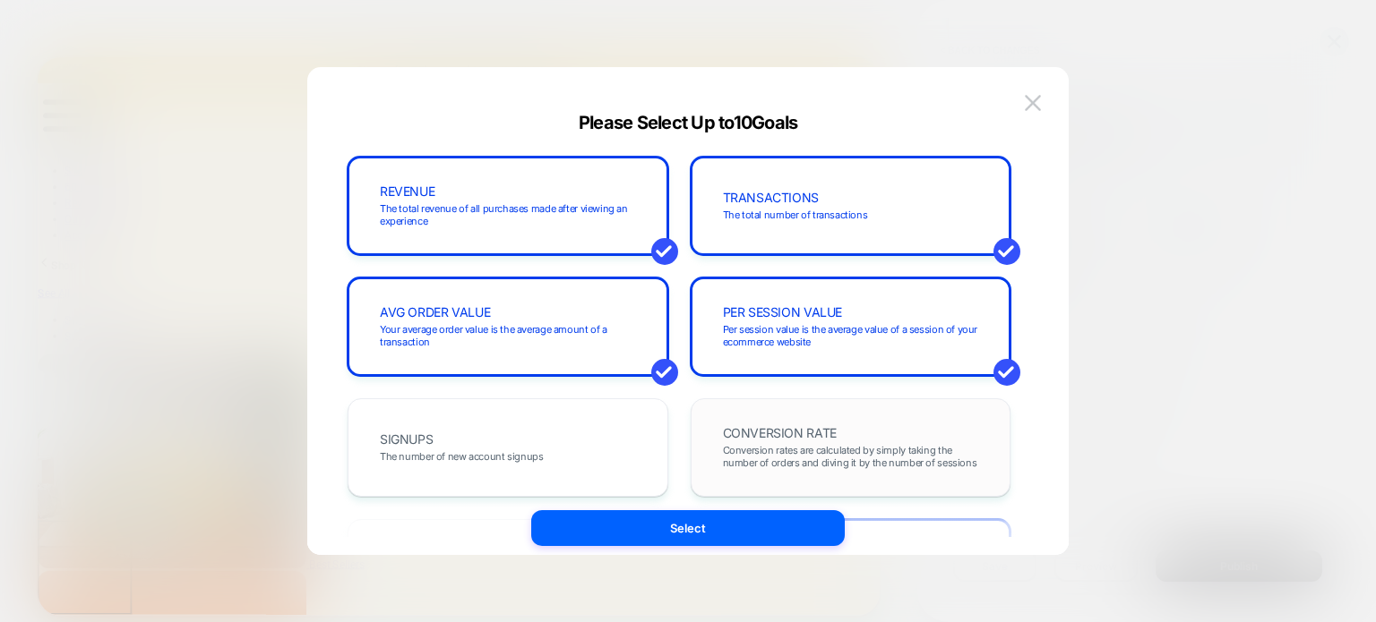
click at [800, 442] on div "CONVERSION RATE Conversion rates are calculated by simply taking the number of …" at bounding box center [850, 447] width 283 height 61
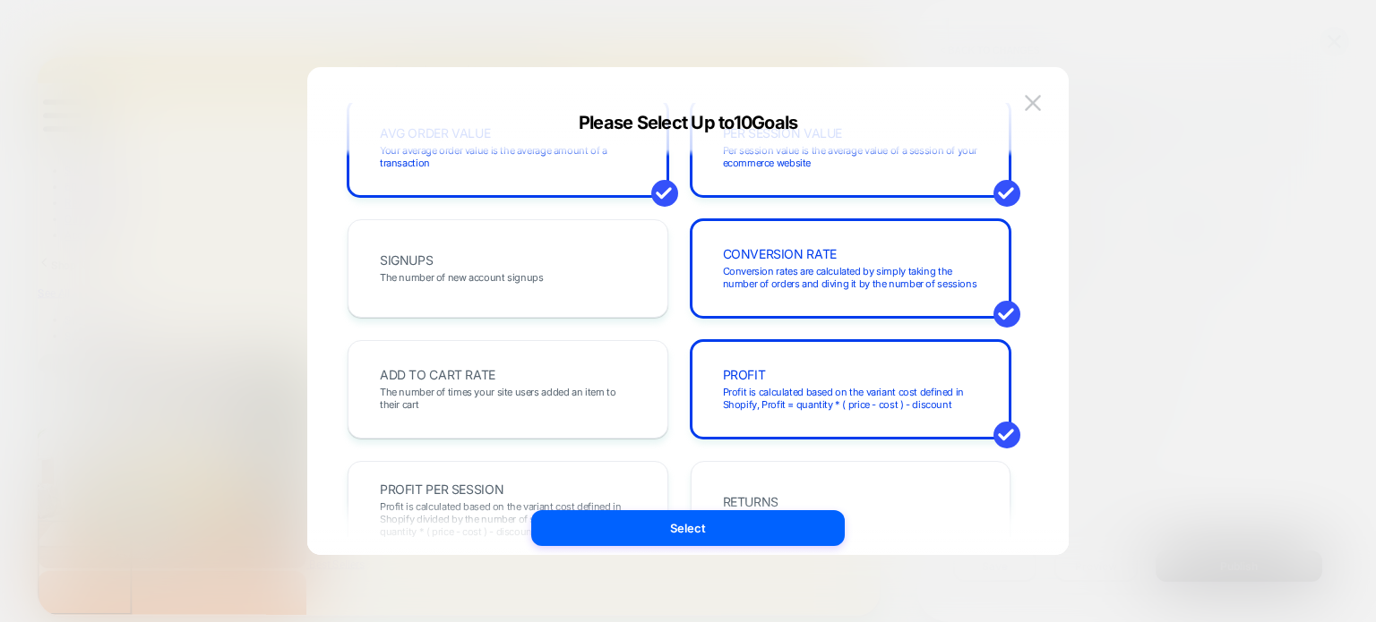
scroll to position [358, 0]
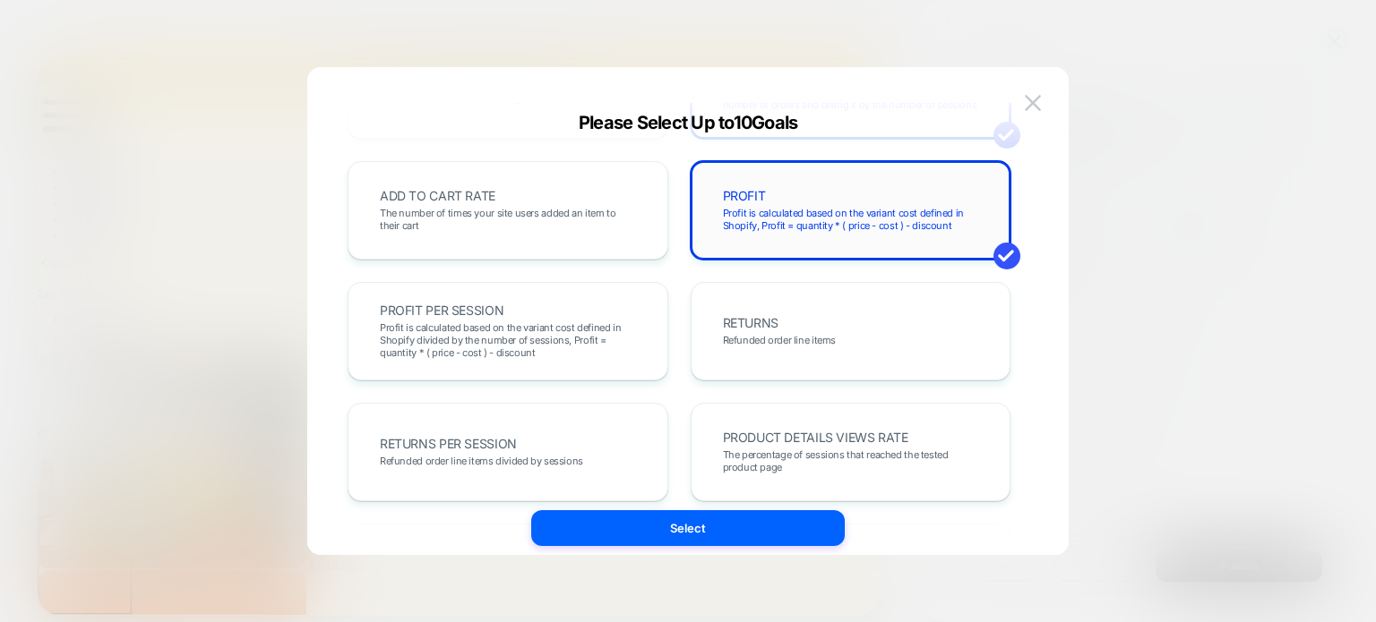
click at [788, 244] on div "PROFIT Profit is calculated based on the variant cost defined in Shopify, Profi…" at bounding box center [850, 210] width 321 height 99
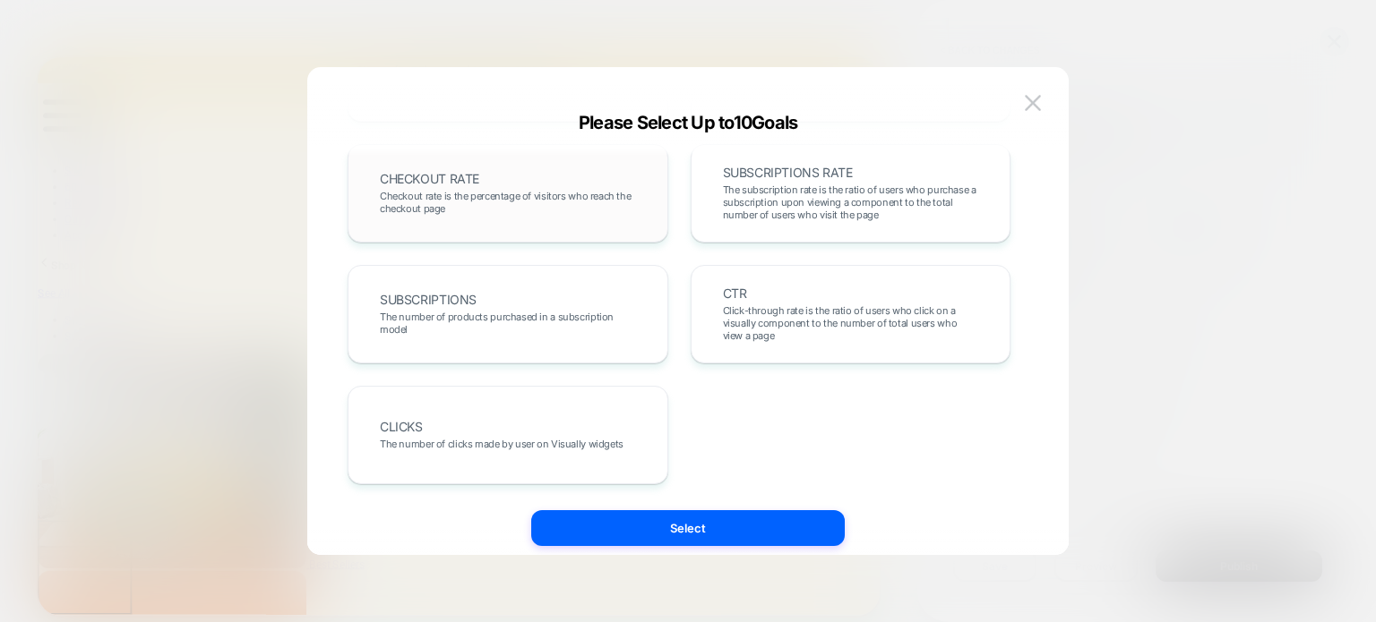
click at [509, 178] on div "CHECKOUT RATE Checkout rate is the percentage of visitors who reach the checkou…" at bounding box center [507, 193] width 283 height 61
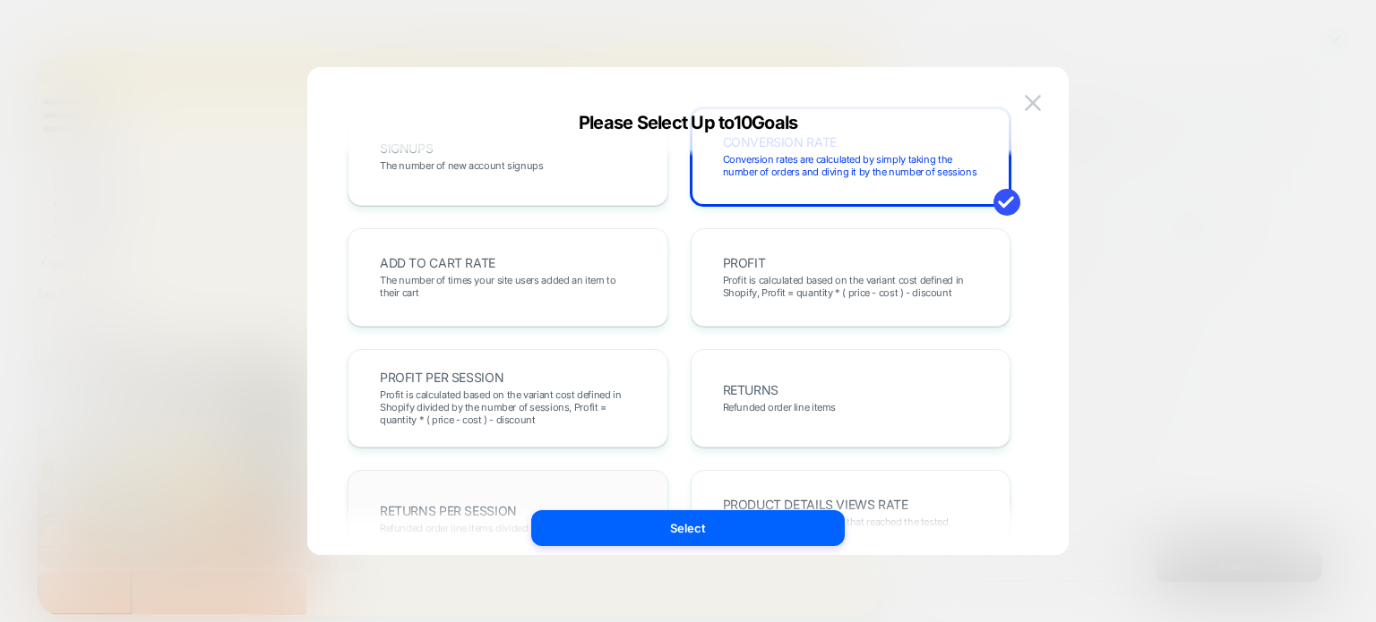
scroll to position [290, 0]
click at [486, 279] on span "The number of times your site users added an item to their cart" at bounding box center [508, 287] width 256 height 25
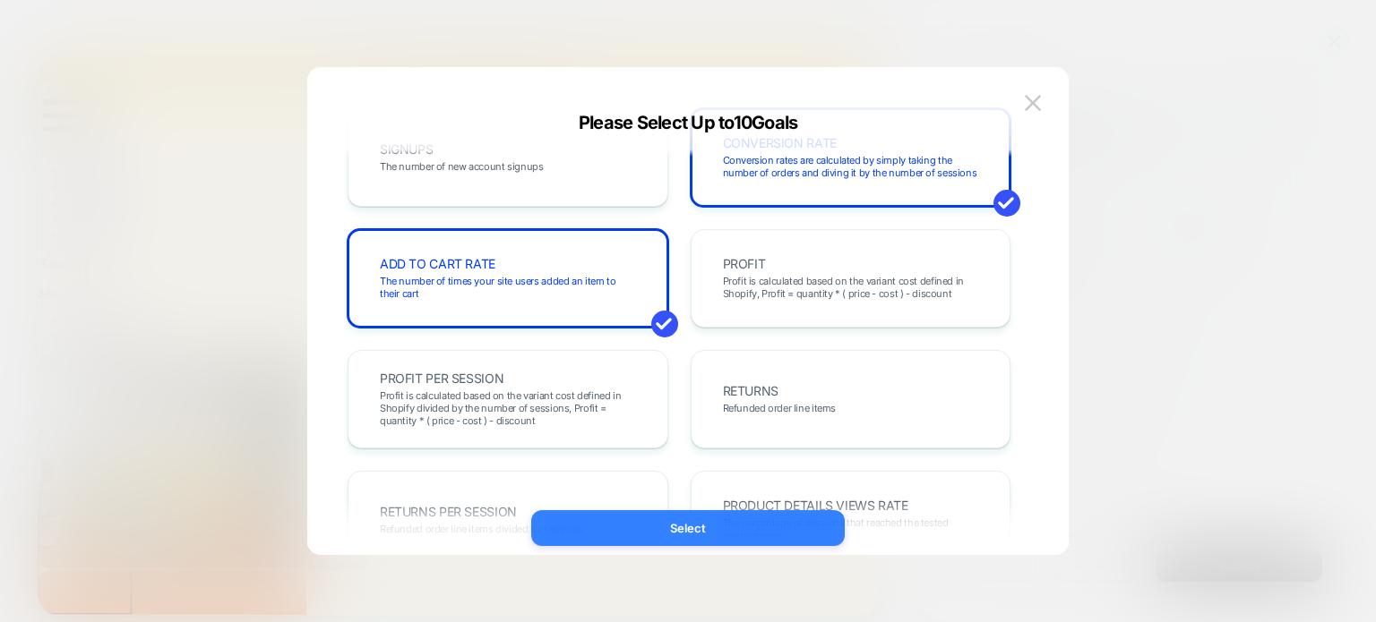
click at [679, 533] on button "Select" at bounding box center [687, 528] width 313 height 36
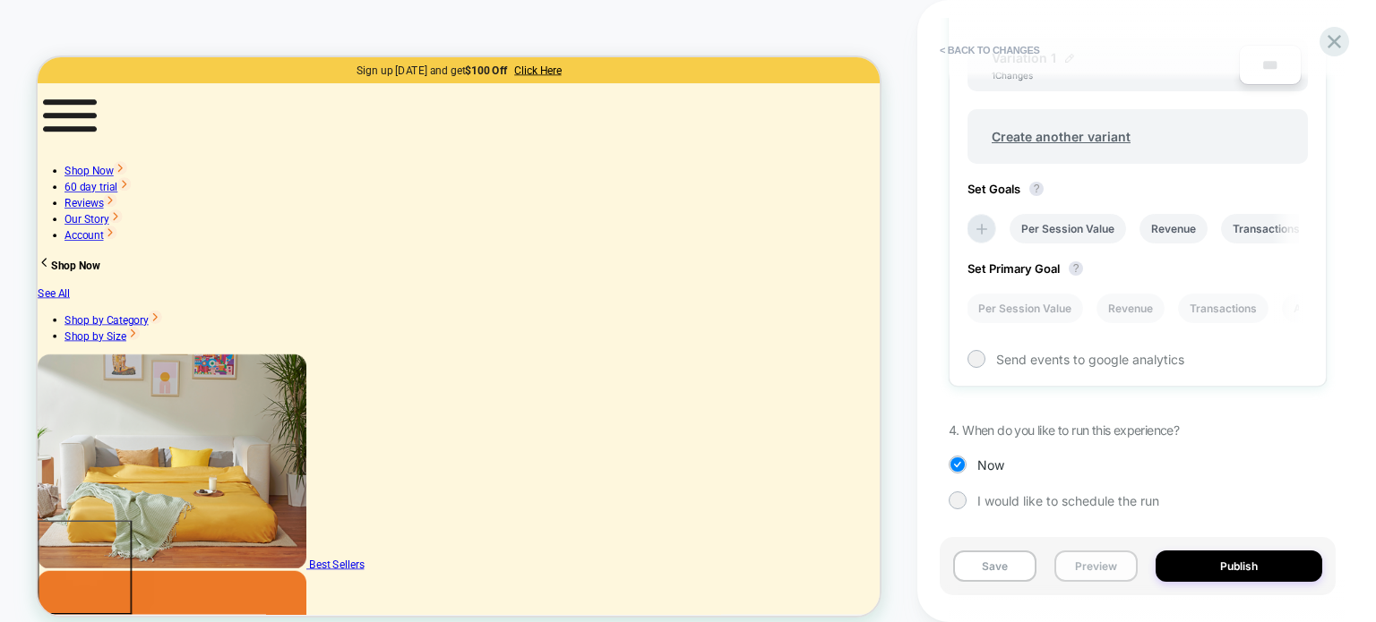
click at [1070, 570] on button "Preview" at bounding box center [1095, 566] width 83 height 31
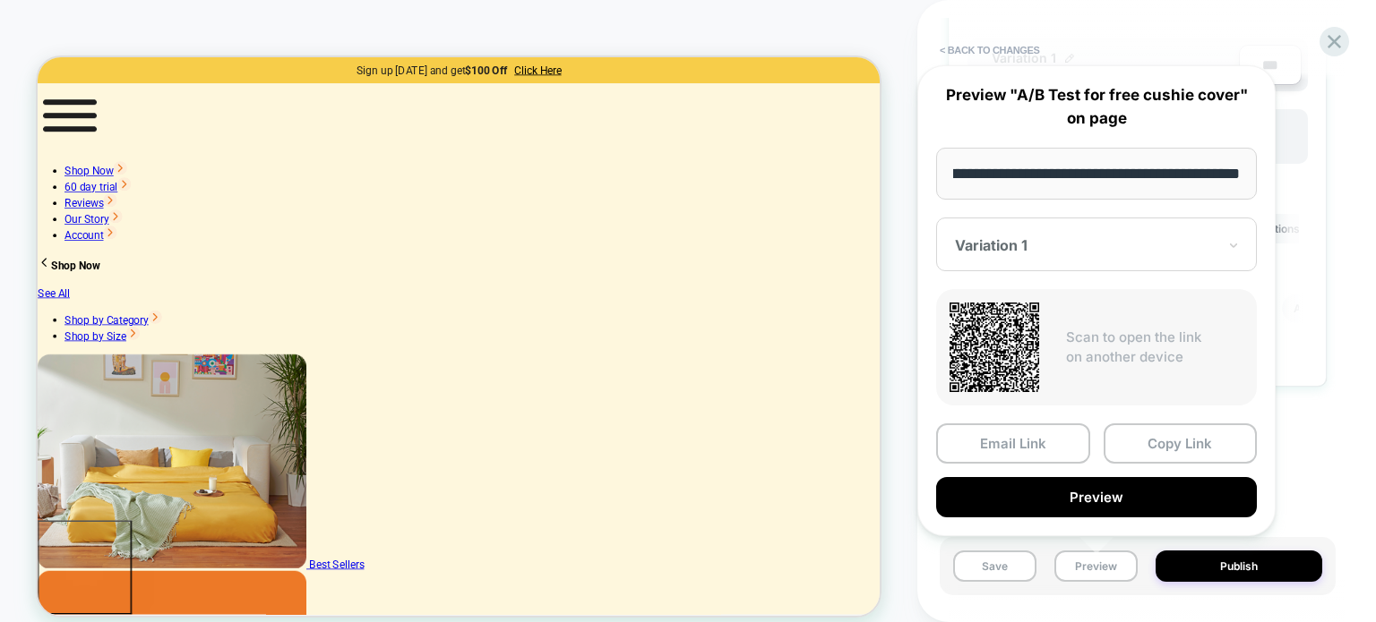
scroll to position [0, 0]
drag, startPoint x: 1299, startPoint y: 421, endPoint x: 1254, endPoint y: 465, distance: 63.3
click at [1299, 422] on div "1. What audience and where will the experience run? Audience All Visitors Pages…" at bounding box center [1137, 33] width 378 height 1007
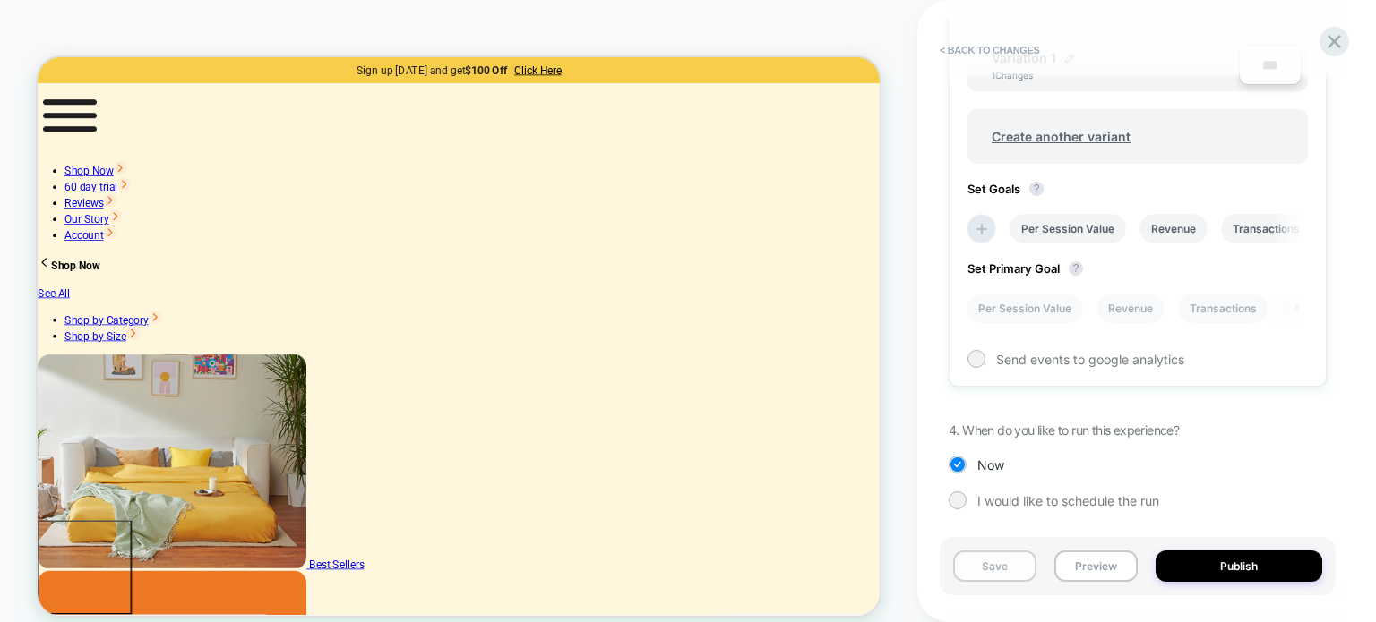
click at [1009, 566] on button "Save" at bounding box center [994, 566] width 83 height 31
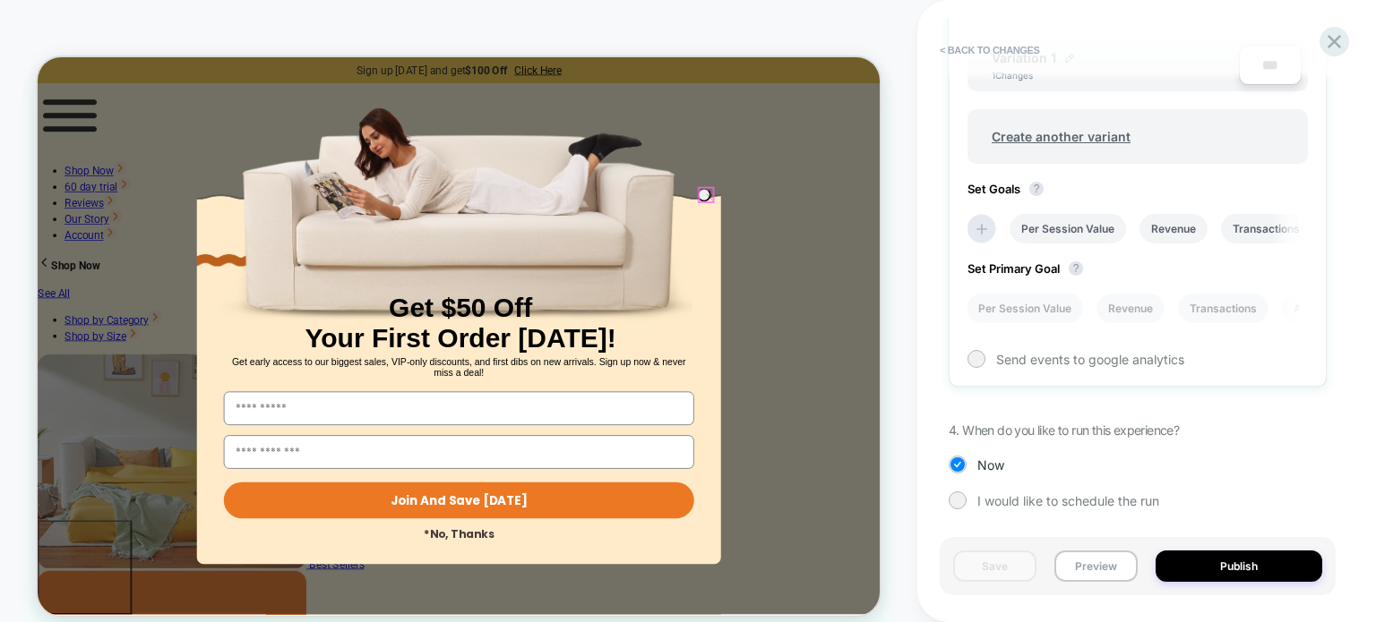
click at [927, 242] on circle "Close dialog" at bounding box center [933, 244] width 17 height 17
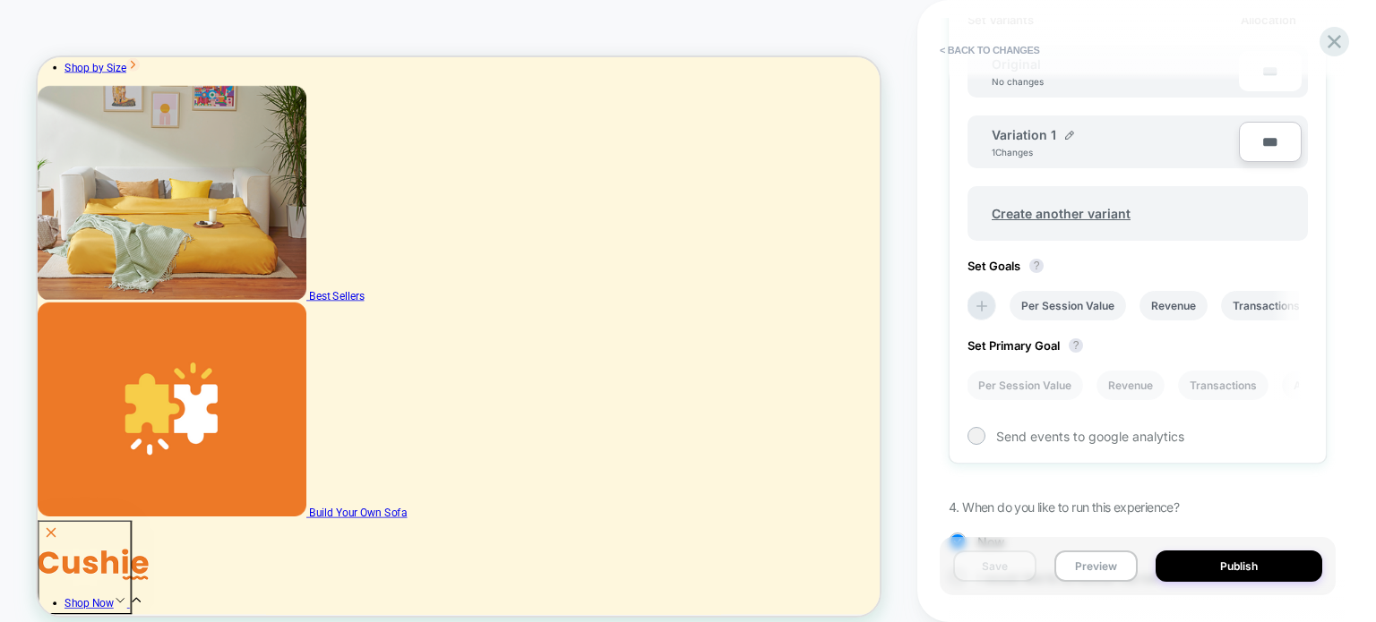
scroll to position [494, 0]
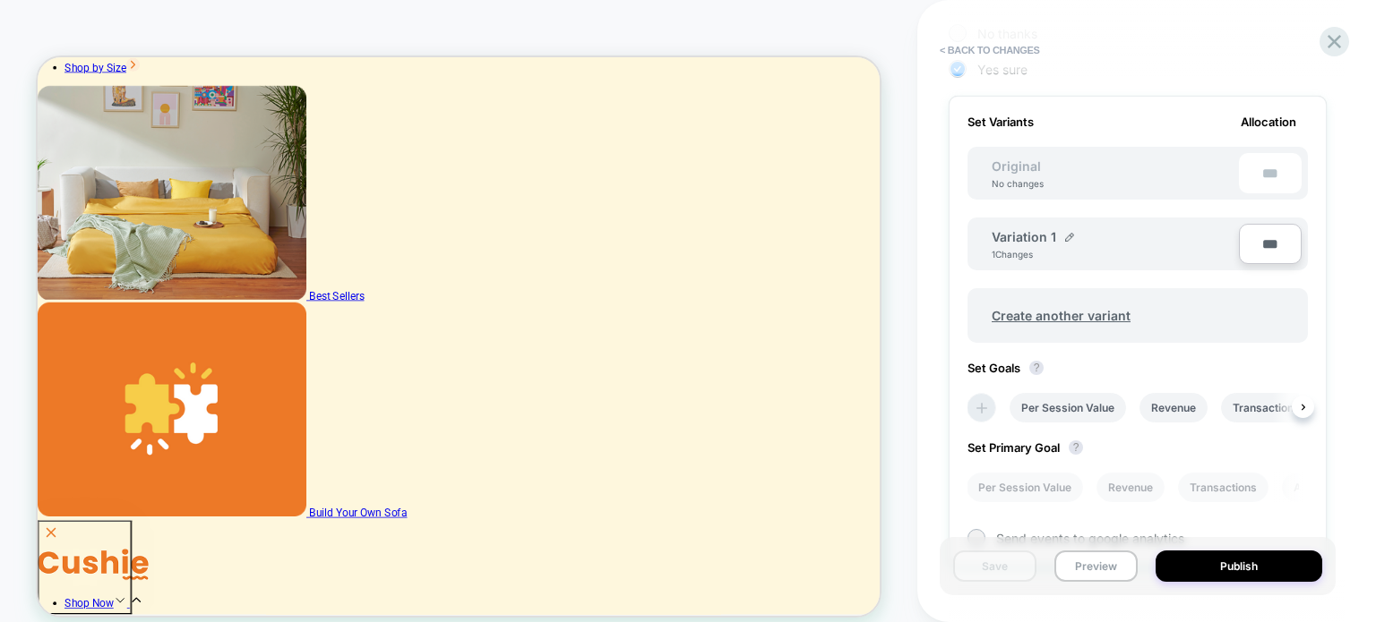
click at [978, 407] on icon at bounding box center [982, 408] width 18 height 18
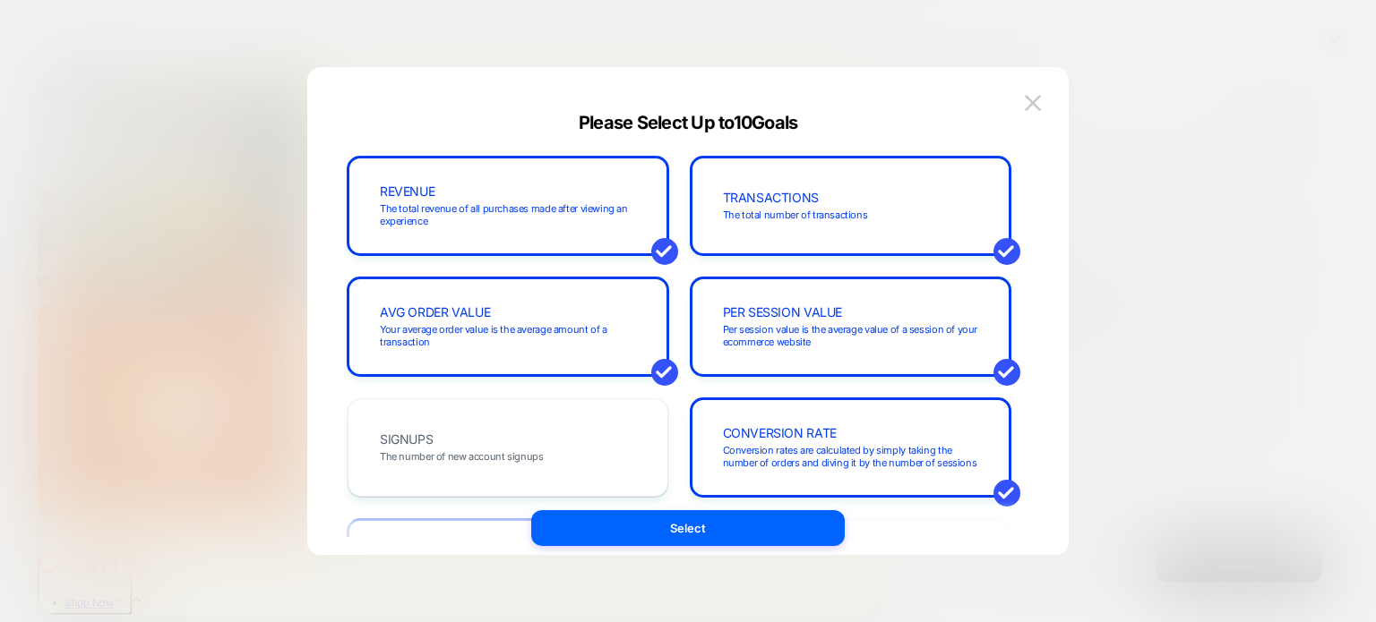
click at [1251, 363] on div at bounding box center [688, 311] width 1376 height 622
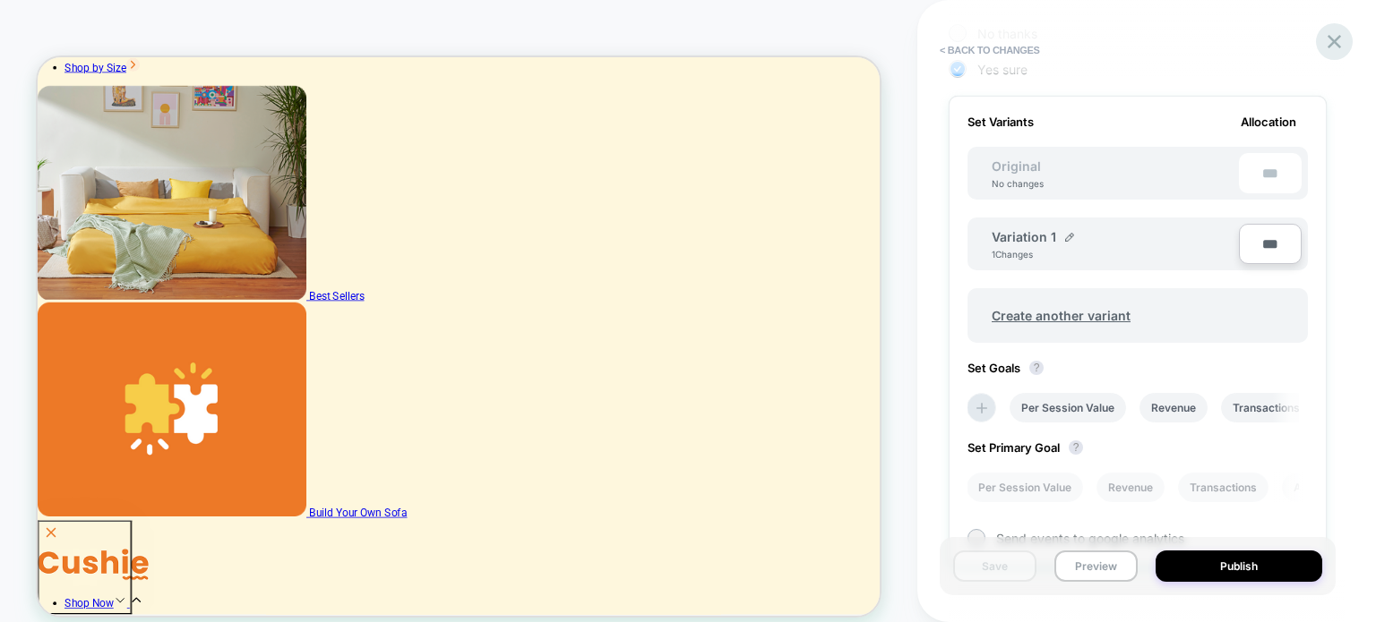
click at [1333, 36] on icon at bounding box center [1334, 42] width 24 height 24
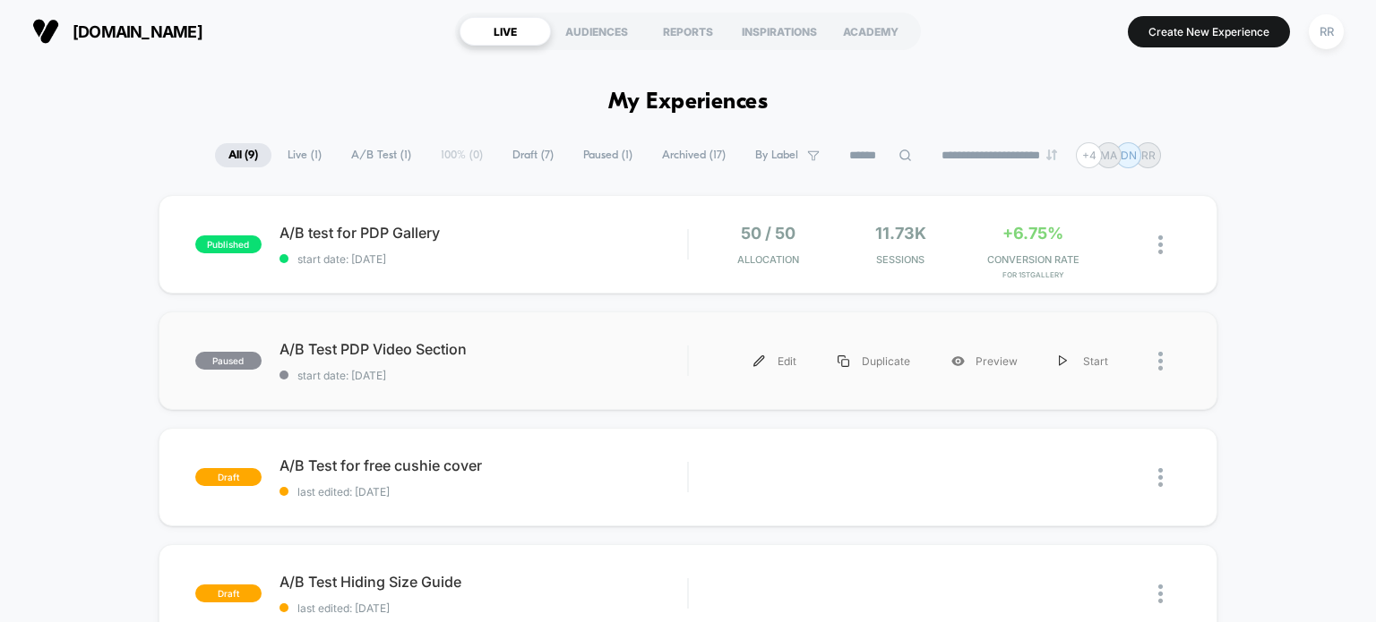
scroll to position [179, 0]
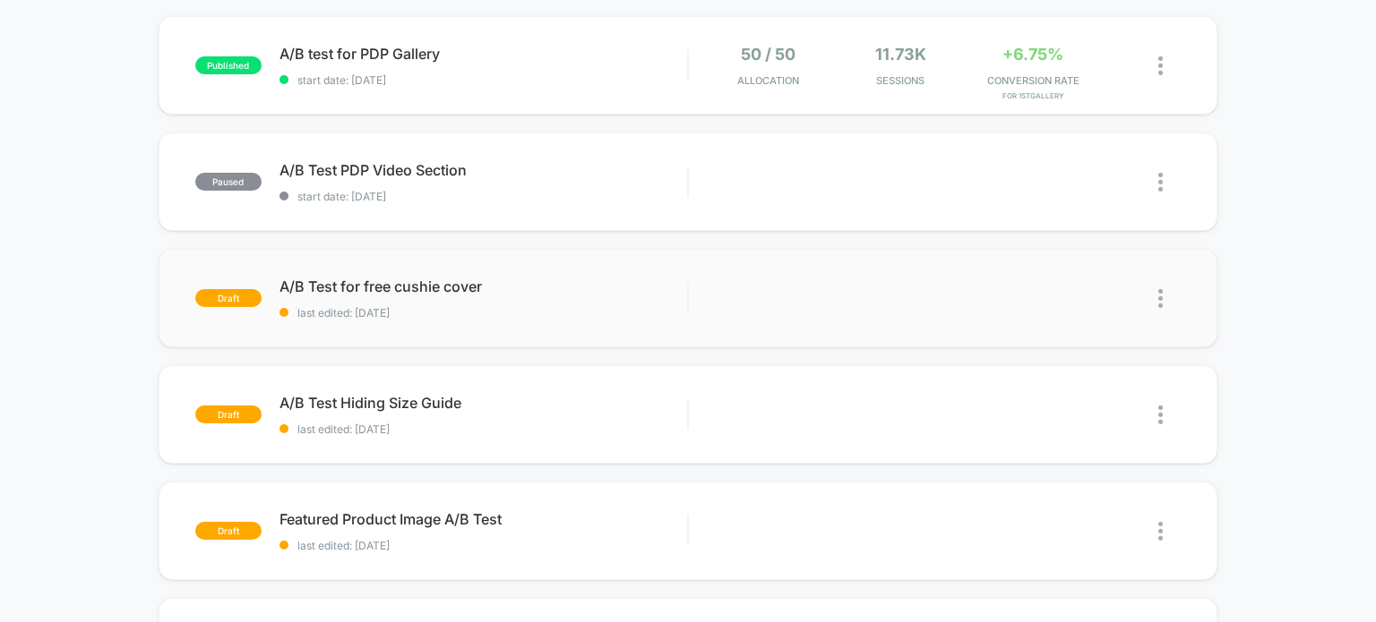
click at [1160, 299] on img at bounding box center [1160, 298] width 4 height 19
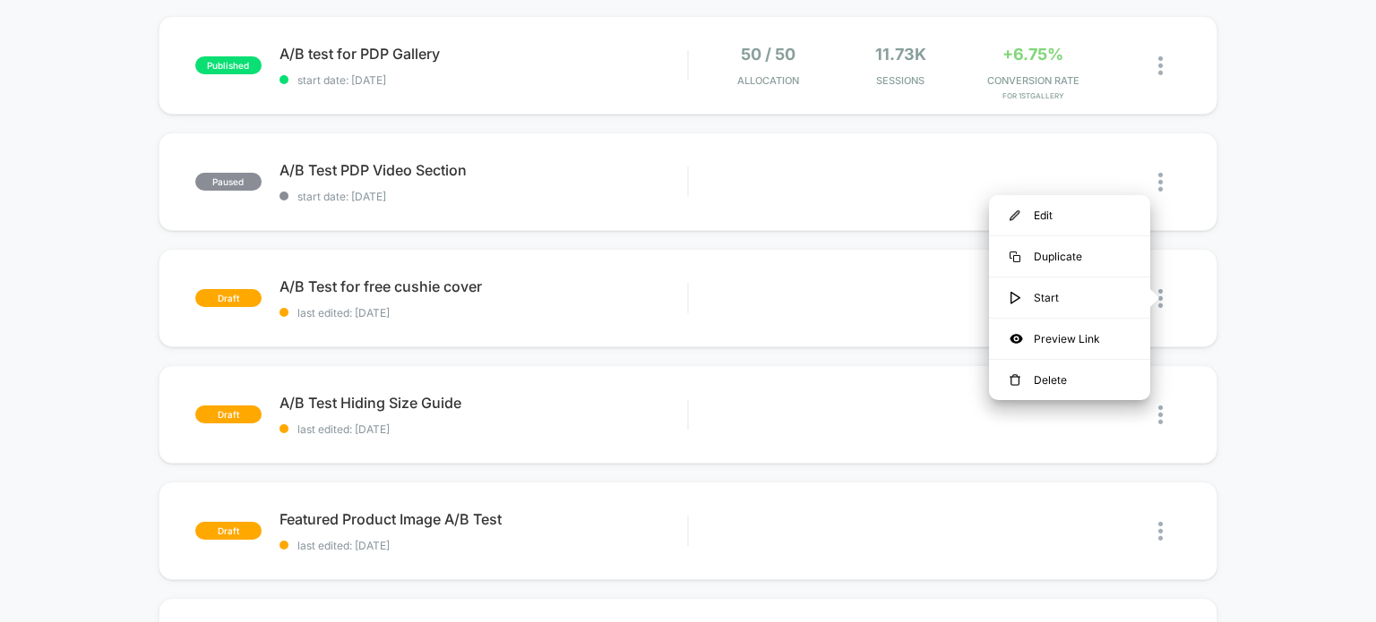
click at [1331, 300] on div "published A/B test for PDP Gallery start date: [DATE] 50 / 50 Allocation 11.73k…" at bounding box center [688, 575] width 1376 height 1119
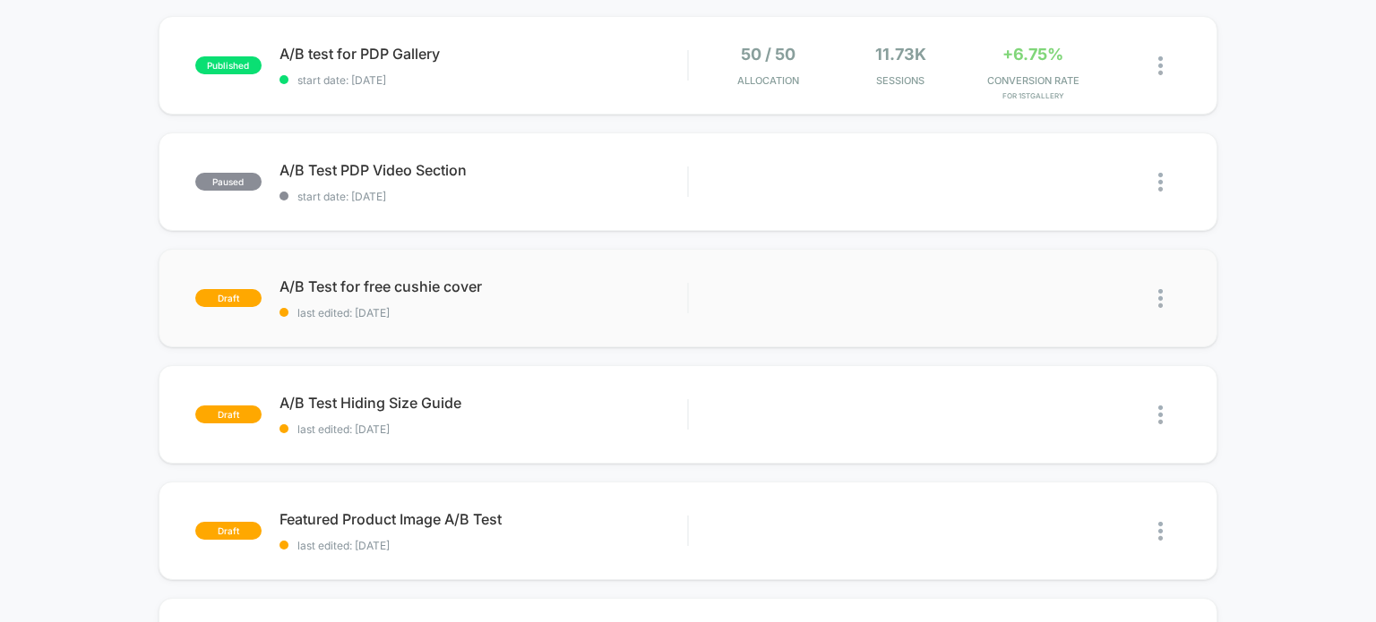
click at [1162, 293] on img at bounding box center [1160, 298] width 4 height 19
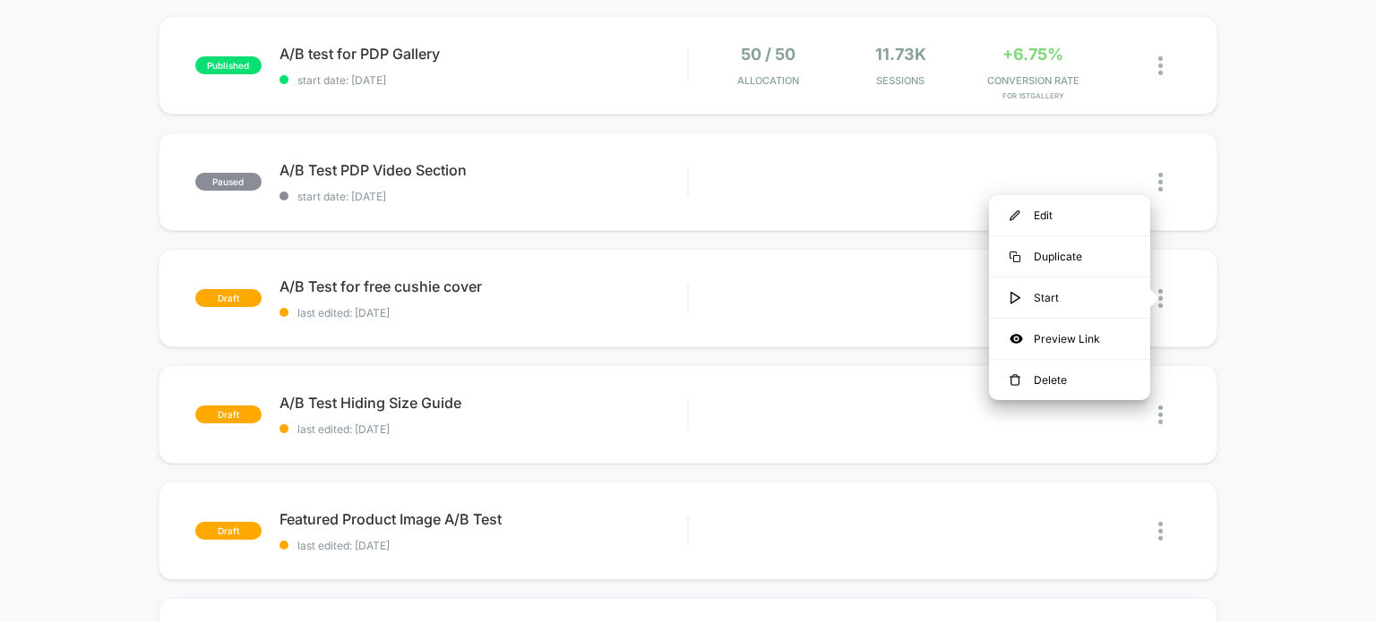
click at [1268, 315] on div "published A/B test for PDP Gallery start date: [DATE] 50 / 50 Allocation 11.73k…" at bounding box center [688, 575] width 1376 height 1119
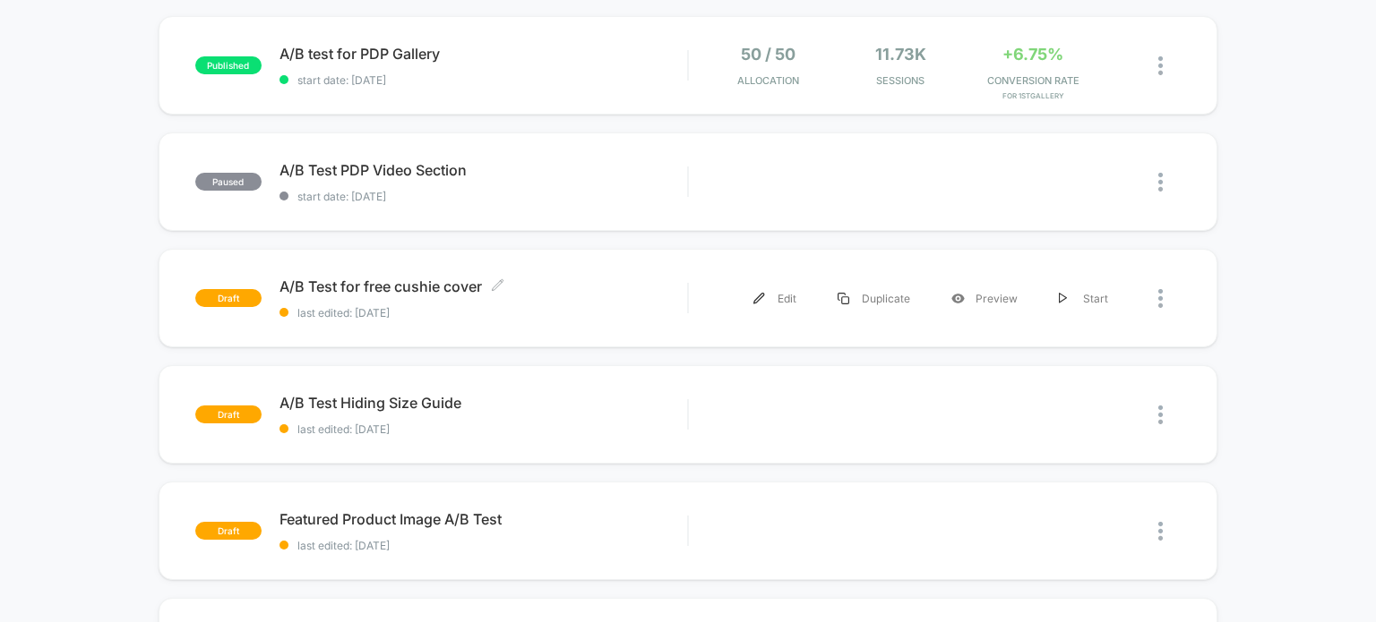
click at [380, 289] on span "A/B Test for free cushie cover Click to edit experience details" at bounding box center [483, 287] width 408 height 18
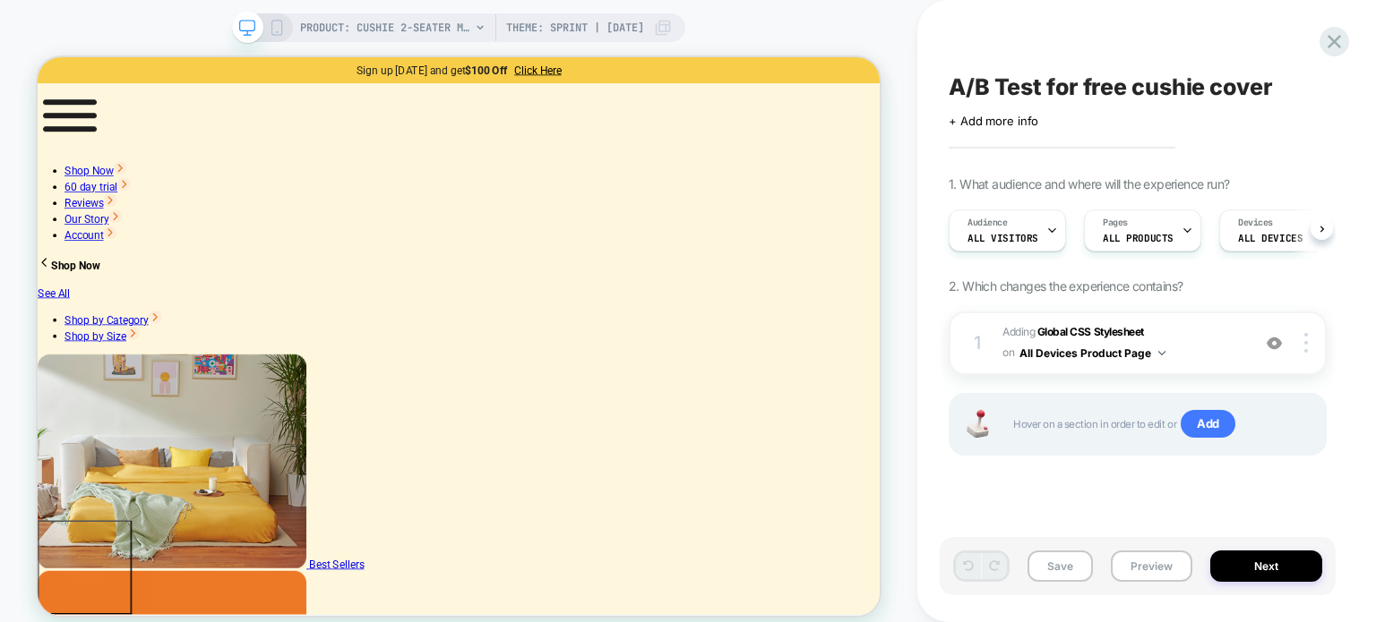
click at [888, 47] on div "PRODUCT: Cushie 2-Seater Modular Sleeper Sofa Theme: Sprint | [DATE] PRODUCT: C…" at bounding box center [458, 322] width 917 height 609
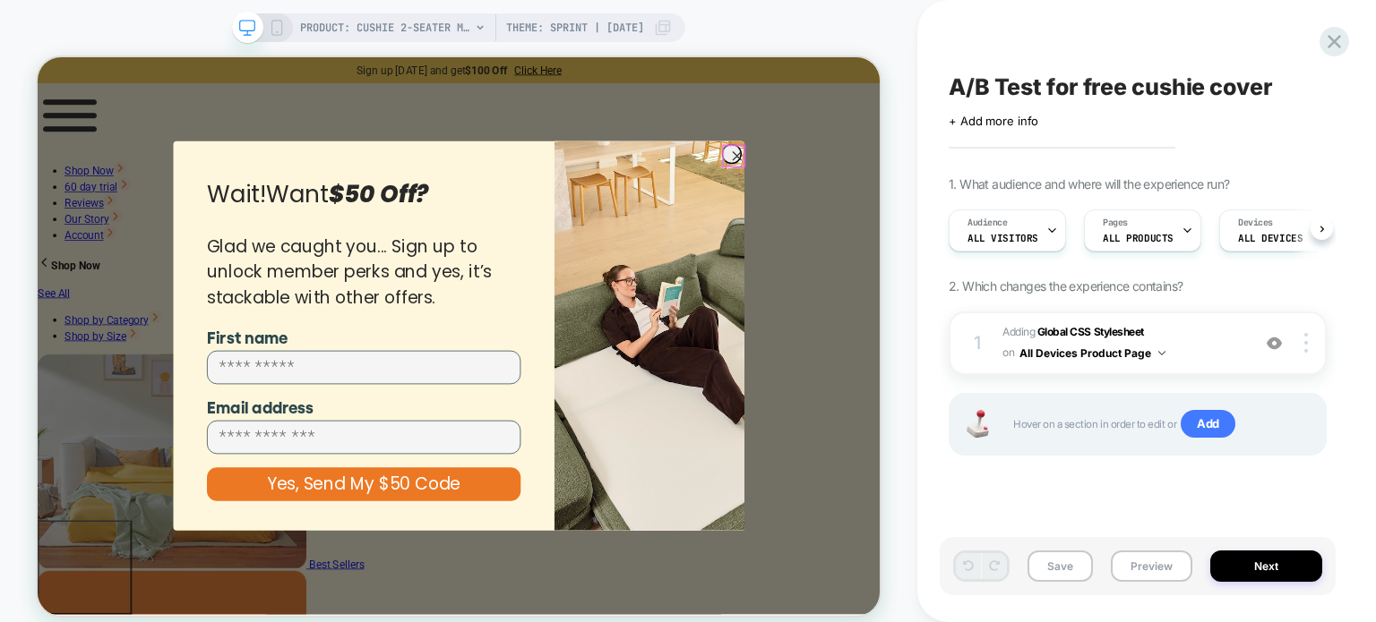
click at [957, 192] on circle "Close dialog" at bounding box center [970, 189] width 26 height 26
